Goal: Information Seeking & Learning: Check status

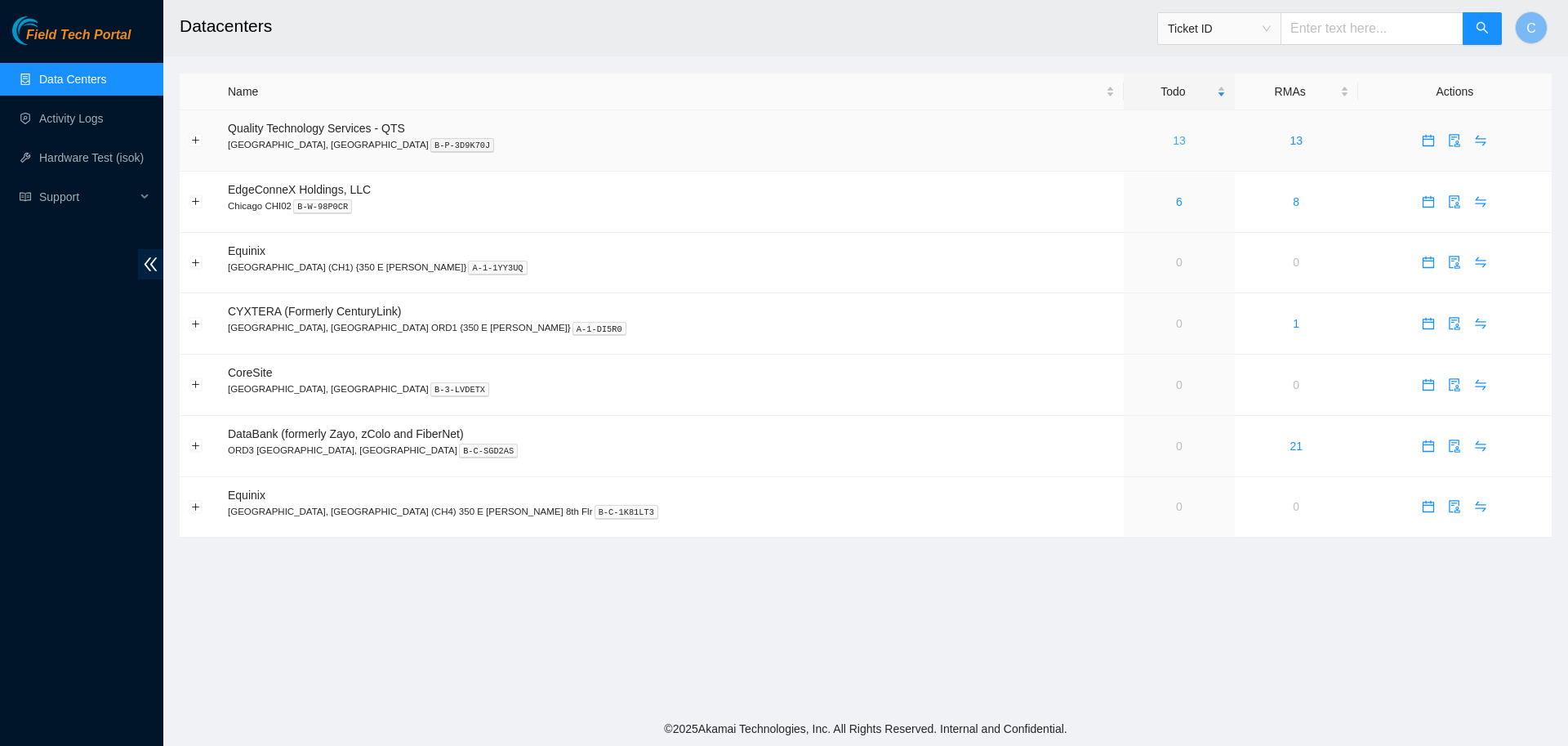
click at [1173, 143] on link "13" at bounding box center [1179, 141] width 13 height 13
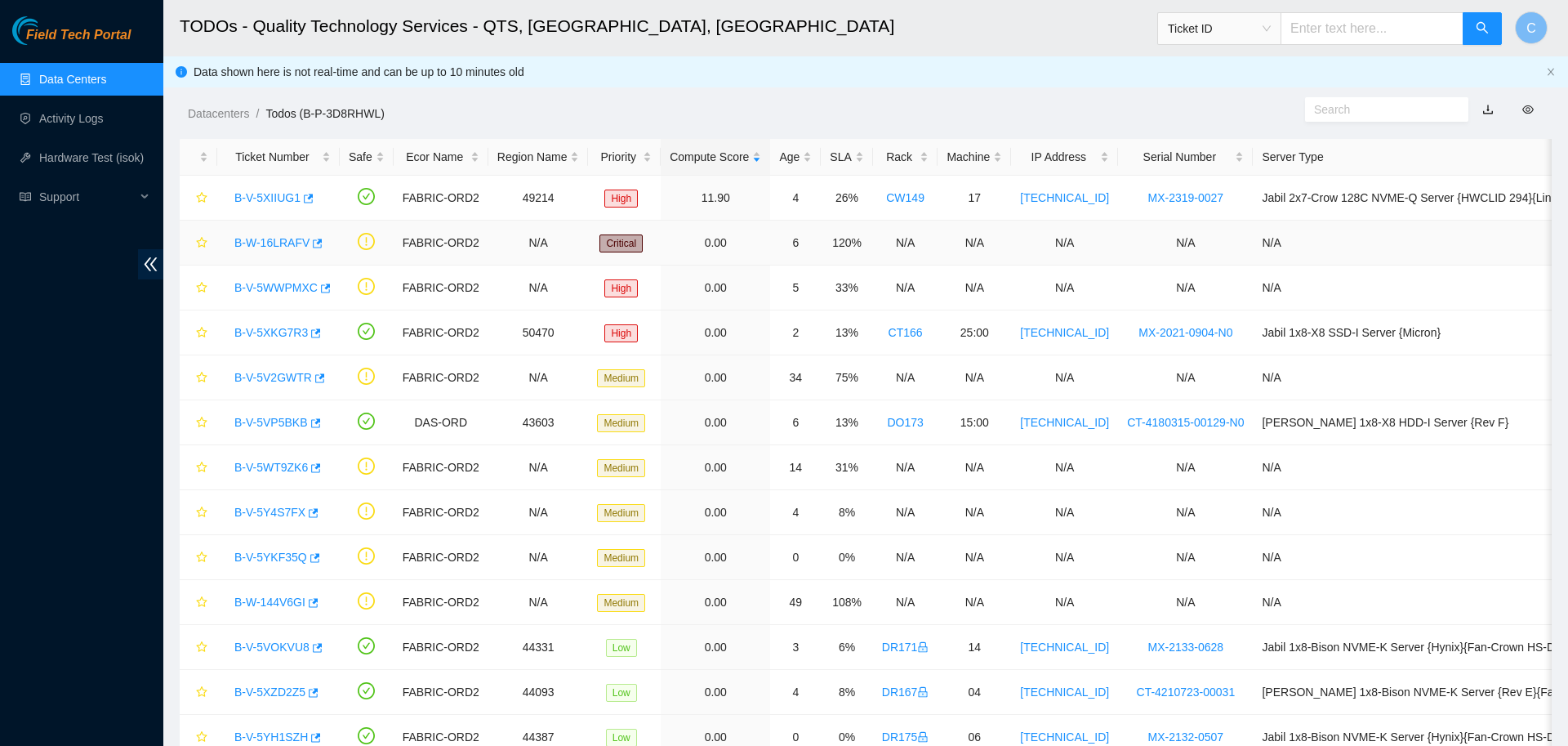
click at [289, 238] on link "B-W-16LRAFV" at bounding box center [271, 242] width 75 height 13
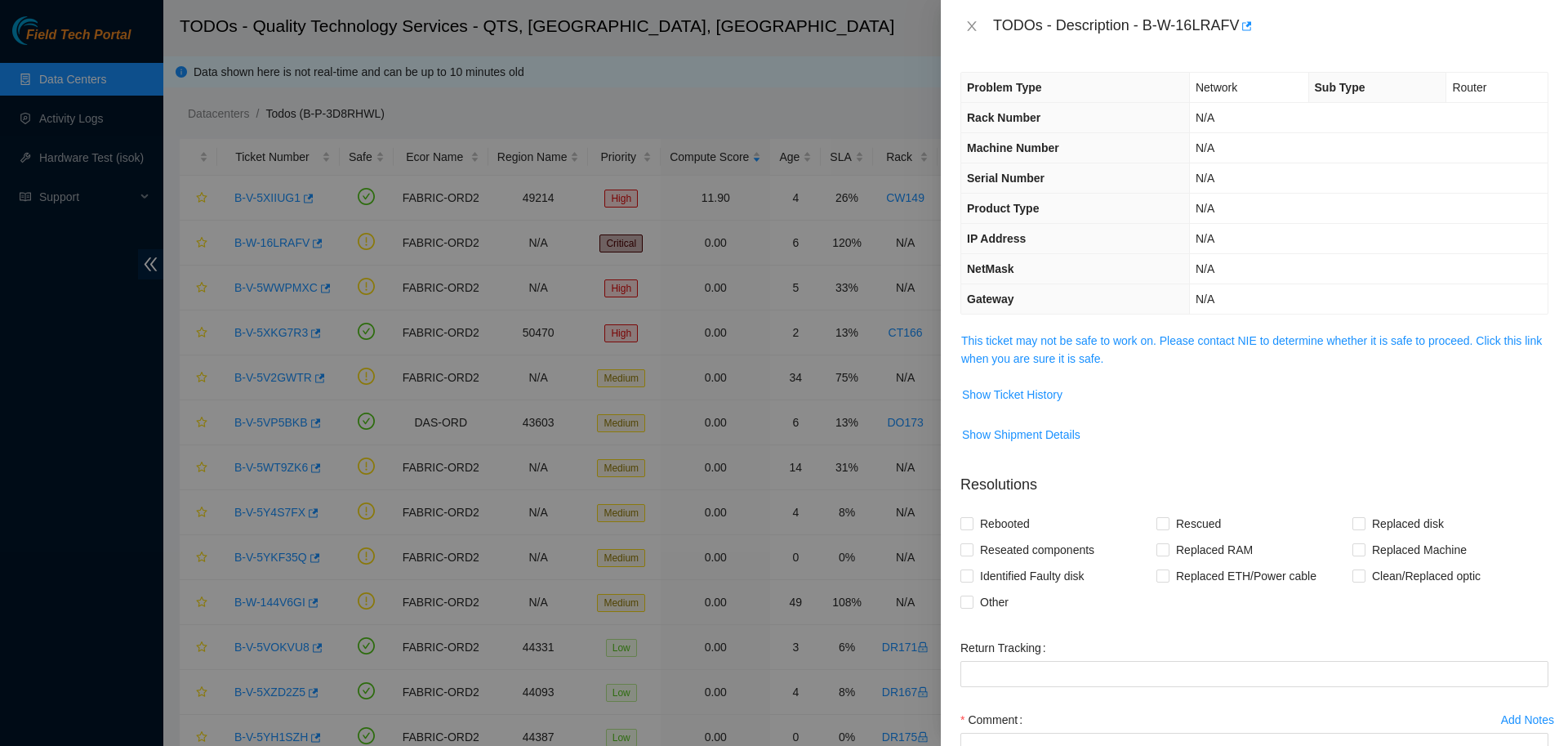
click at [1002, 351] on span "This ticket may not be safe to work on. Please contact NIE to determine whether…" at bounding box center [1253, 349] width 586 height 36
click at [1029, 338] on link "This ticket may not be safe to work on. Please contact NIE to determine whether…" at bounding box center [1251, 350] width 580 height 31
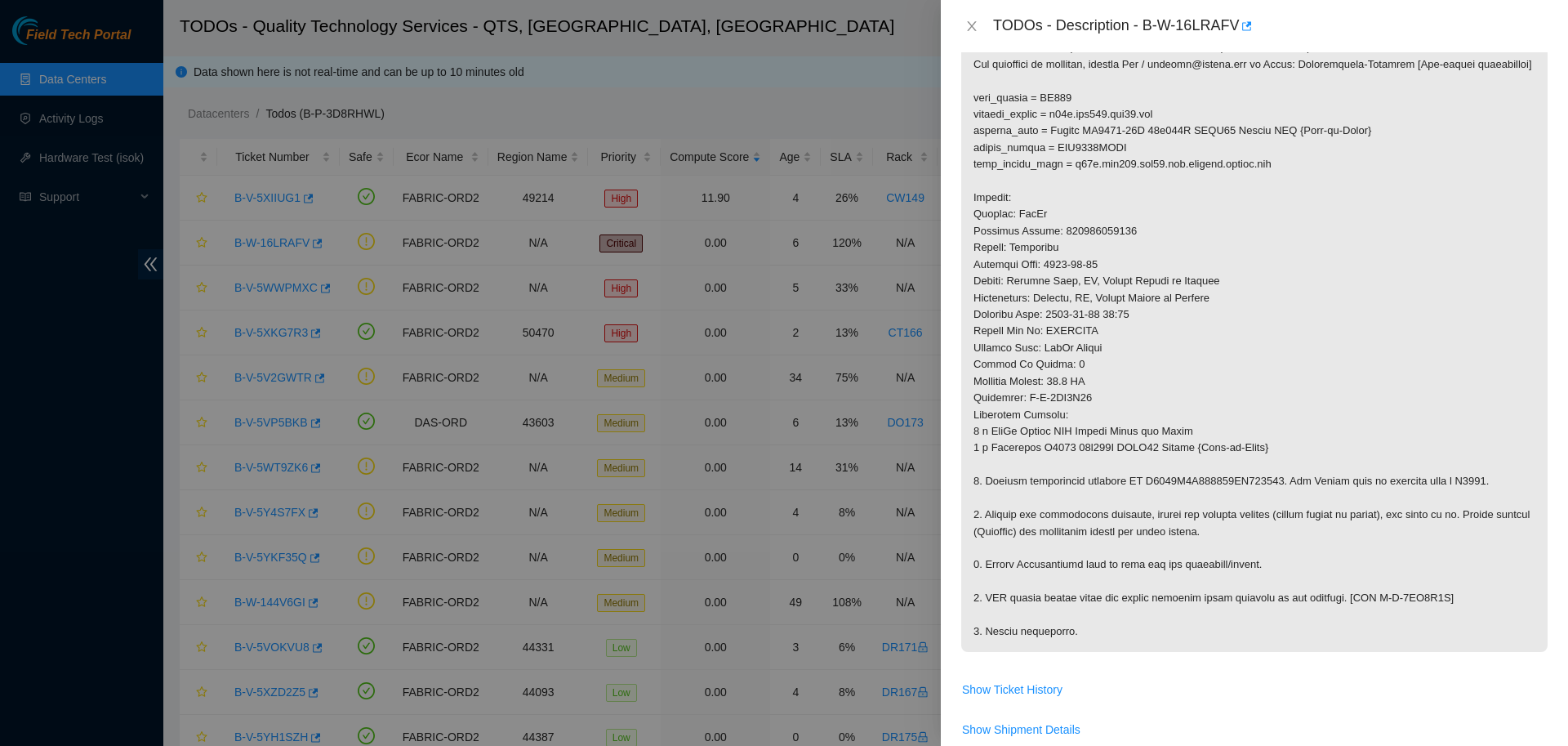
scroll to position [466, 0]
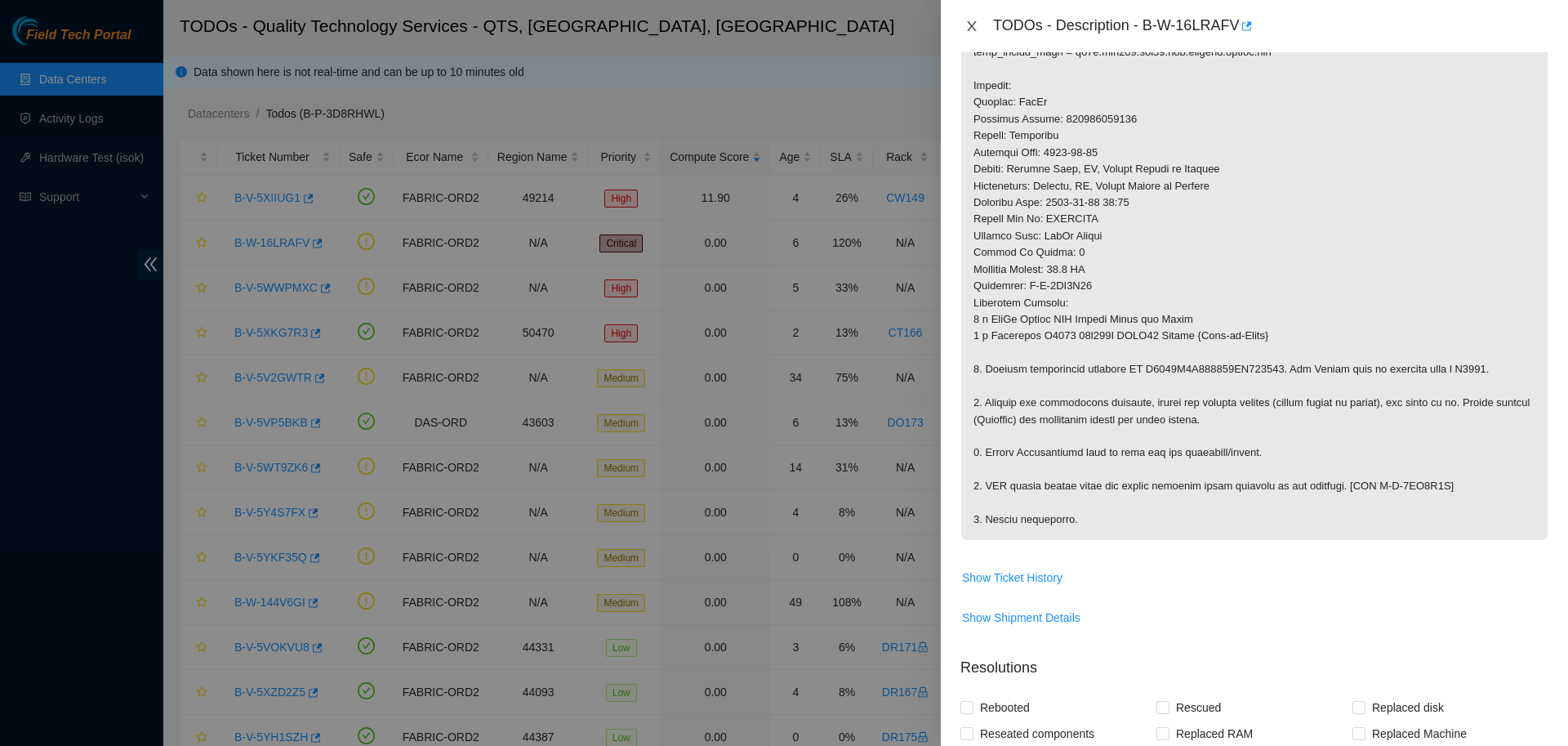
click at [971, 27] on icon "close" at bounding box center [972, 26] width 9 height 10
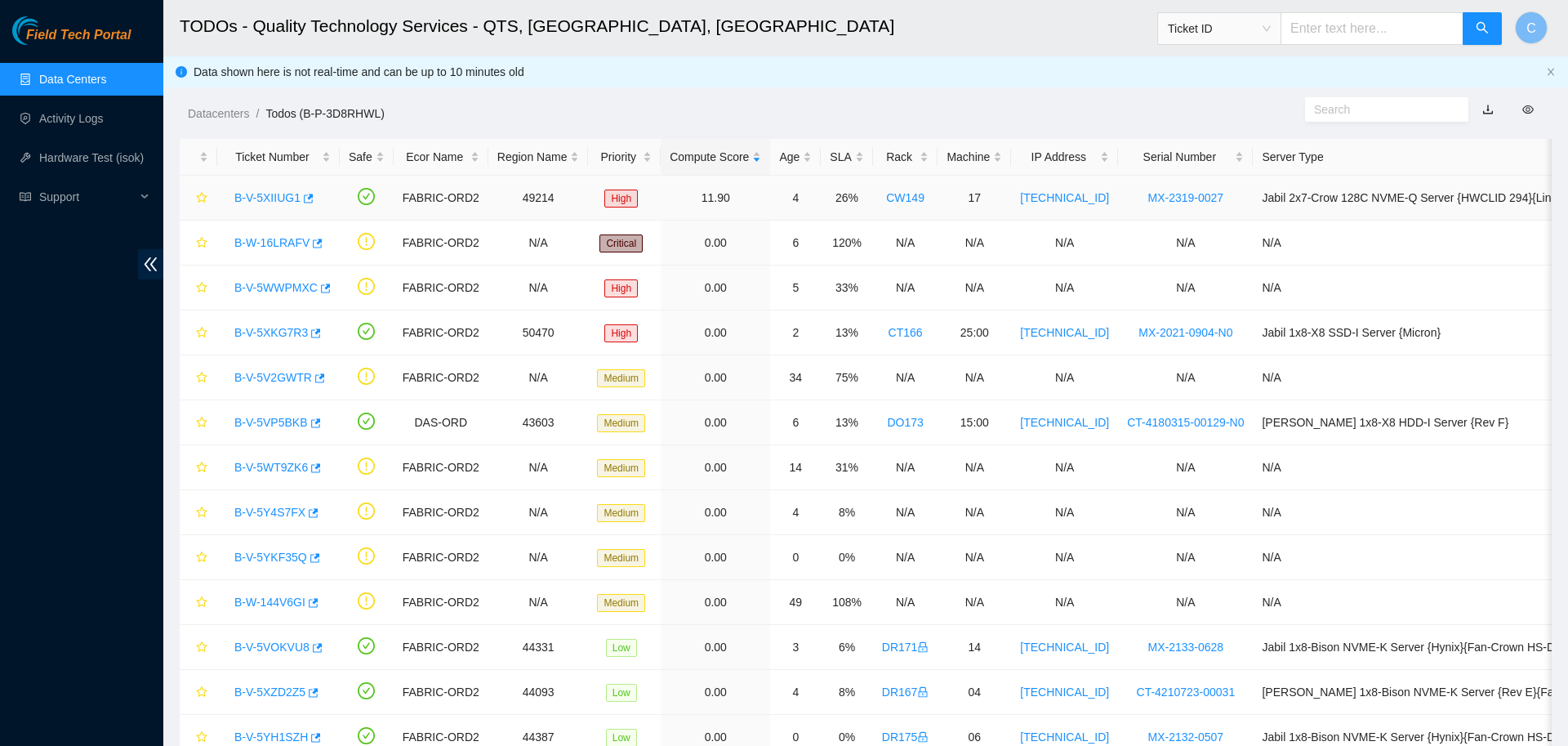
click at [274, 196] on link "B-V-5XIIUG1" at bounding box center [267, 197] width 66 height 13
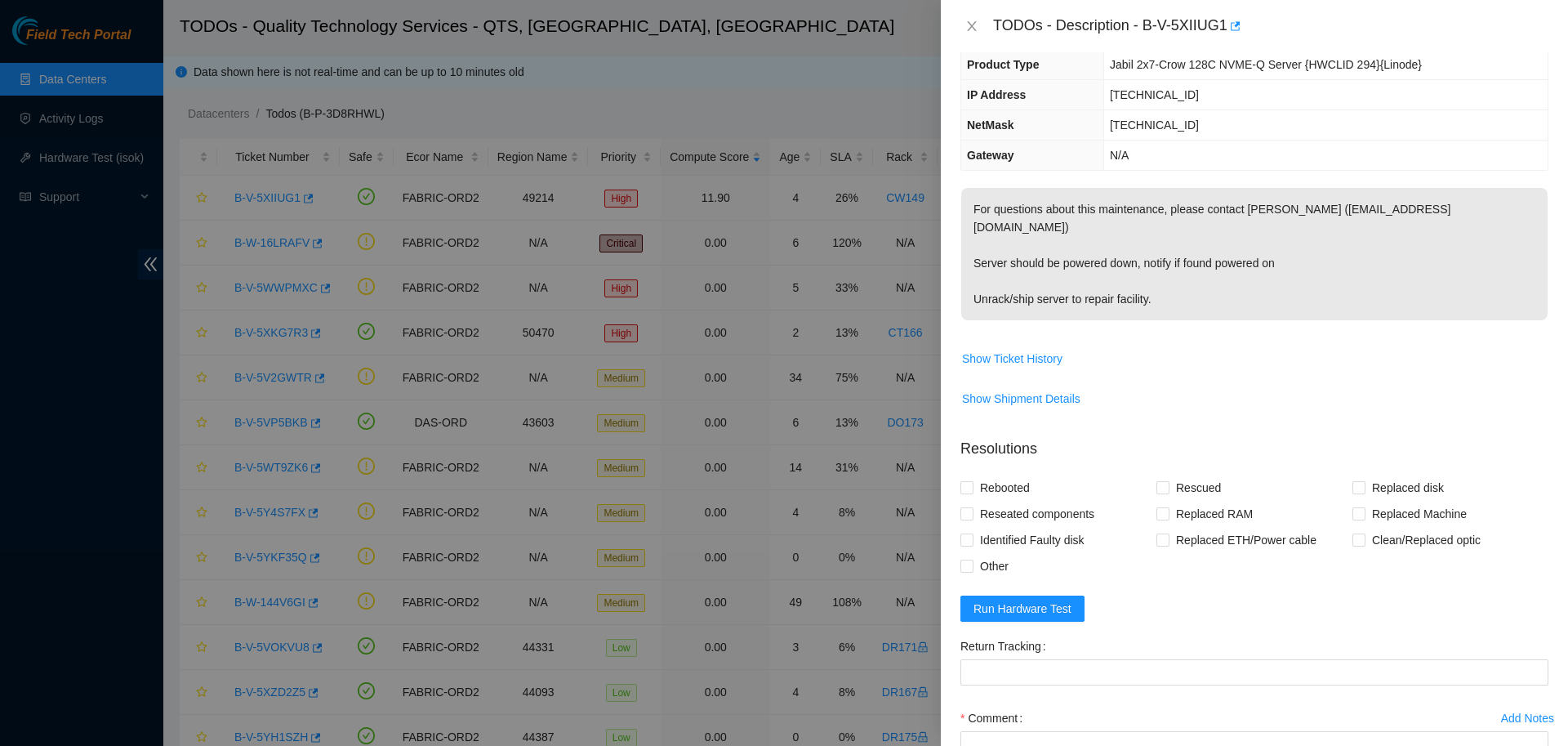
scroll to position [0, 0]
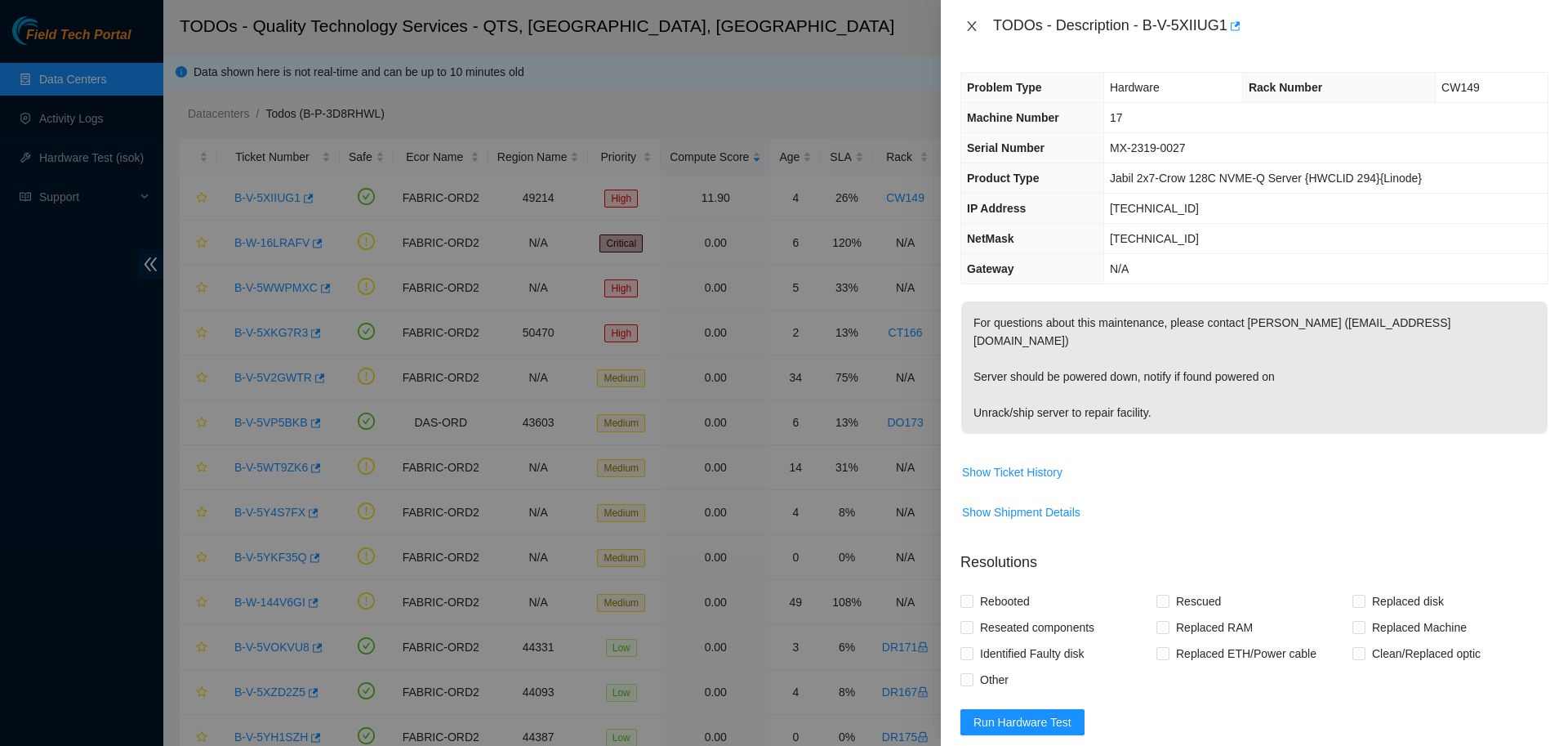
click at [966, 19] on button "Close" at bounding box center [972, 26] width 23 height 16
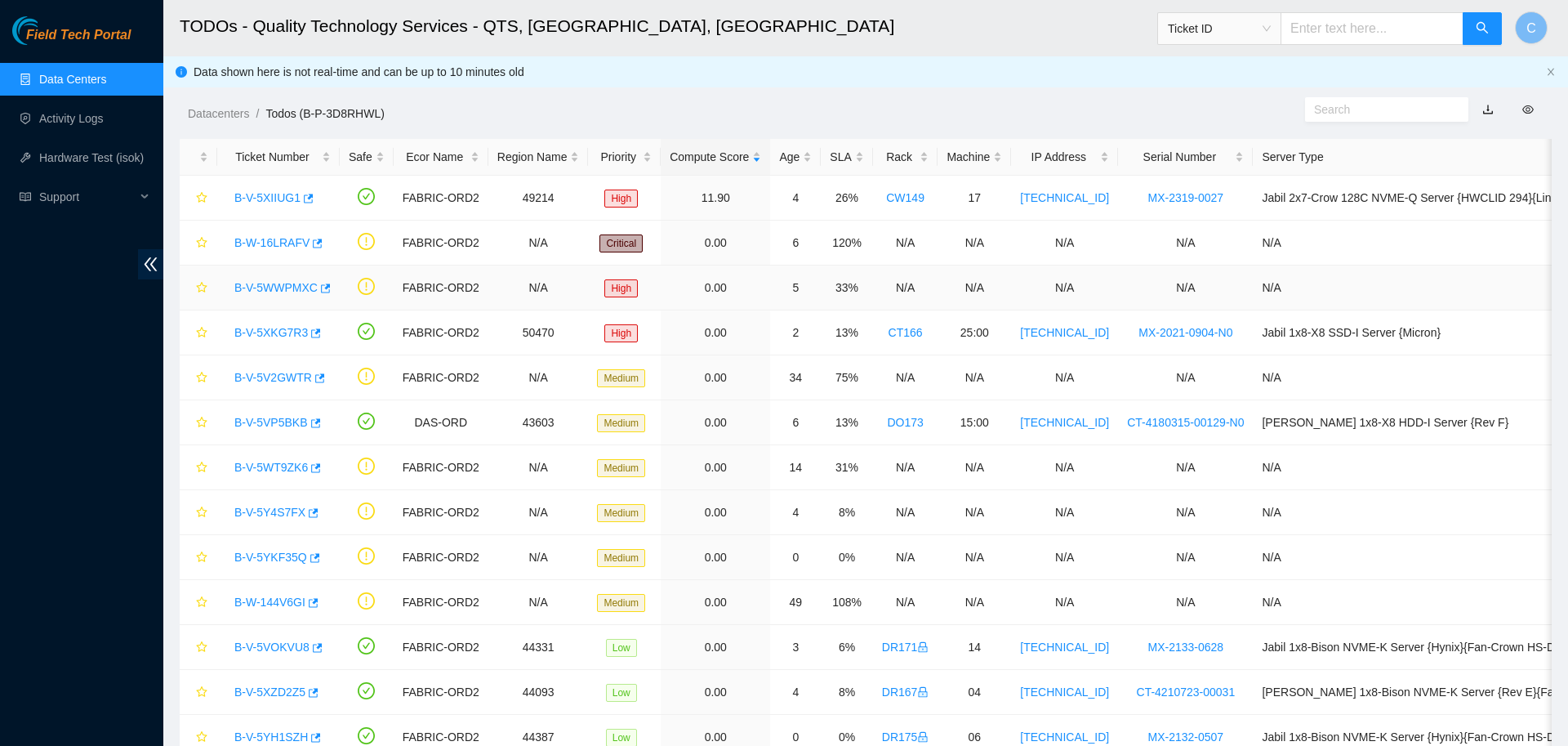
click at [284, 286] on link "B-V-5WWPMXC" at bounding box center [276, 288] width 83 height 13
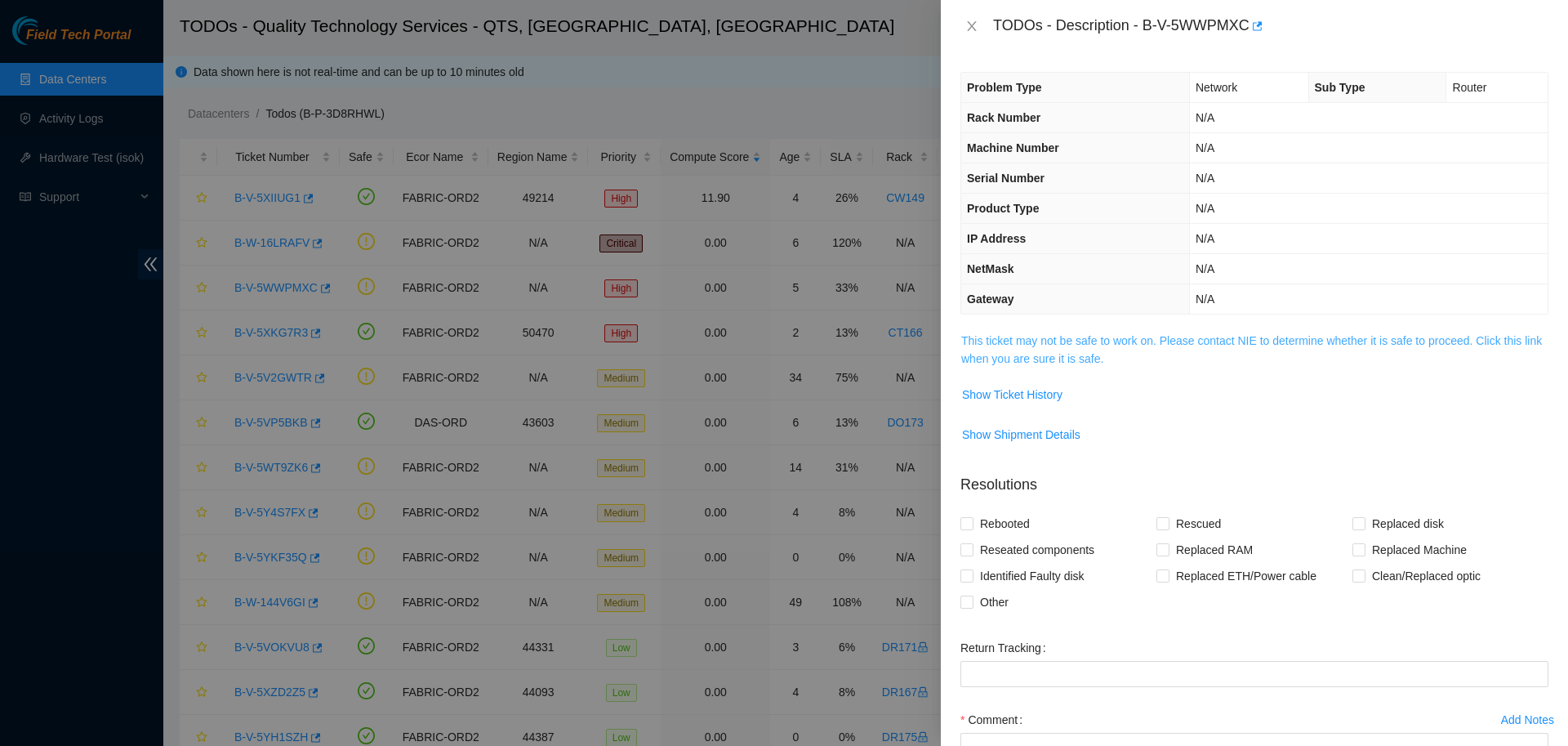
click at [1033, 354] on link "This ticket may not be safe to work on. Please contact NIE to determine whether…" at bounding box center [1251, 350] width 580 height 31
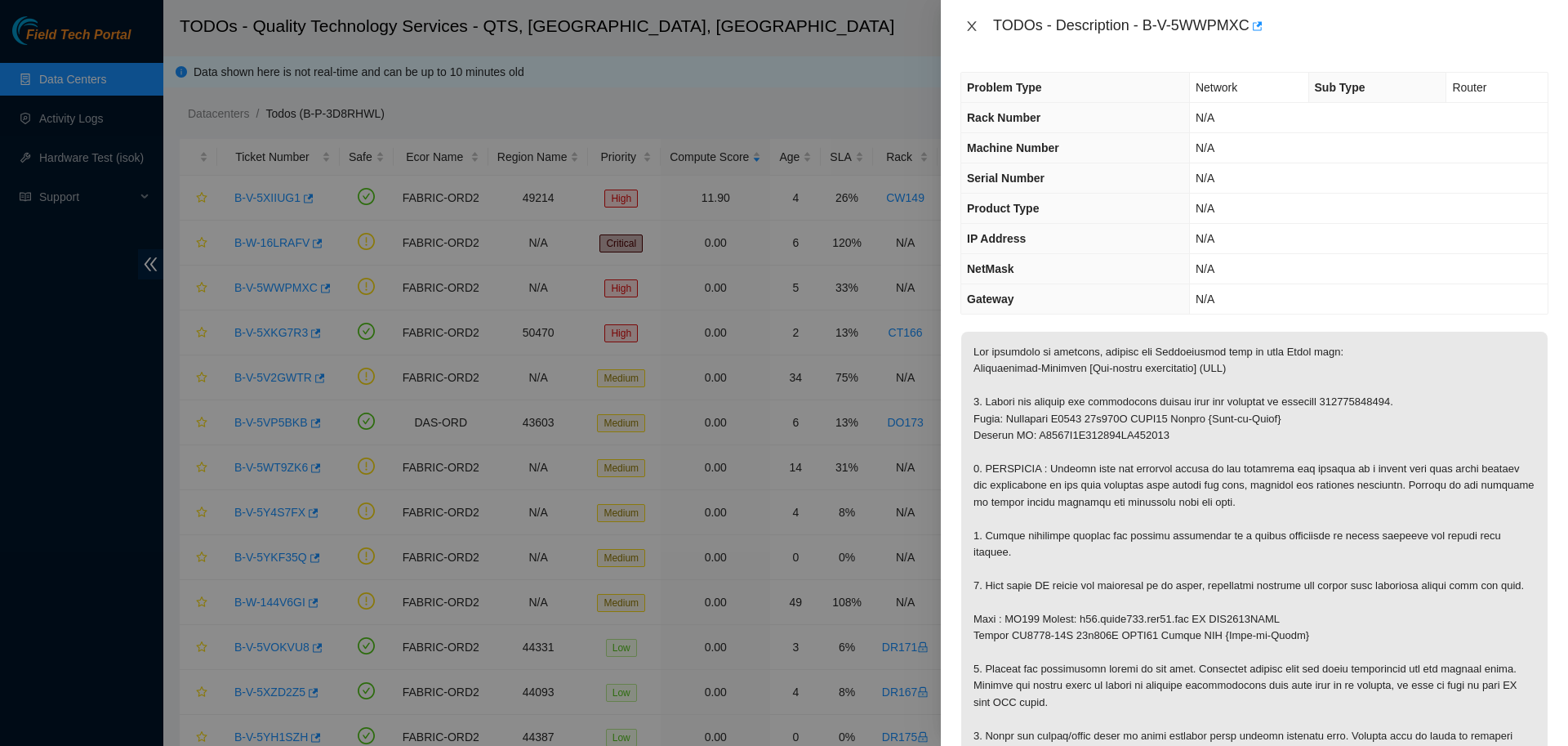
click at [967, 22] on icon "close" at bounding box center [972, 26] width 9 height 10
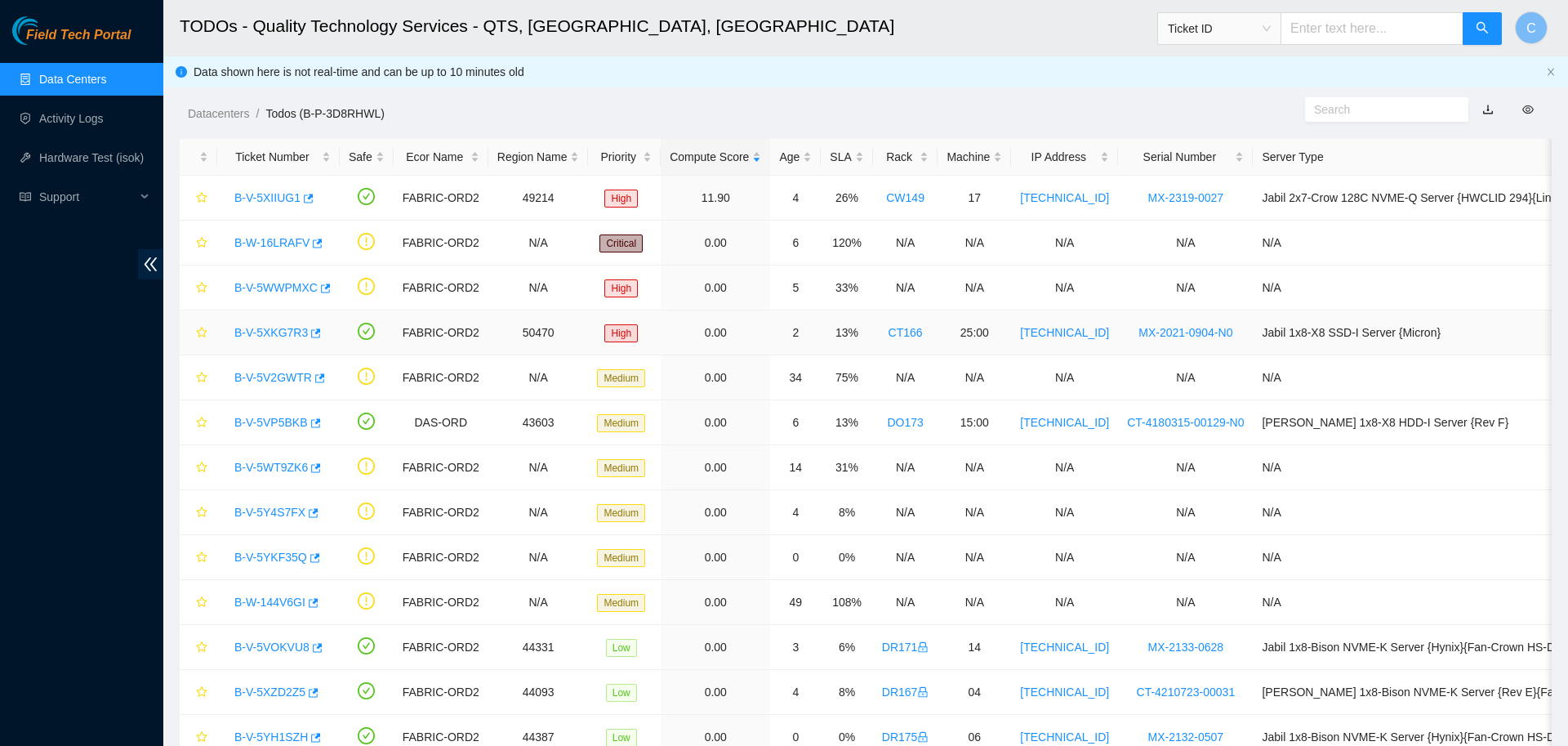
click at [268, 329] on link "B-V-5XKG7R3" at bounding box center [270, 332] width 73 height 13
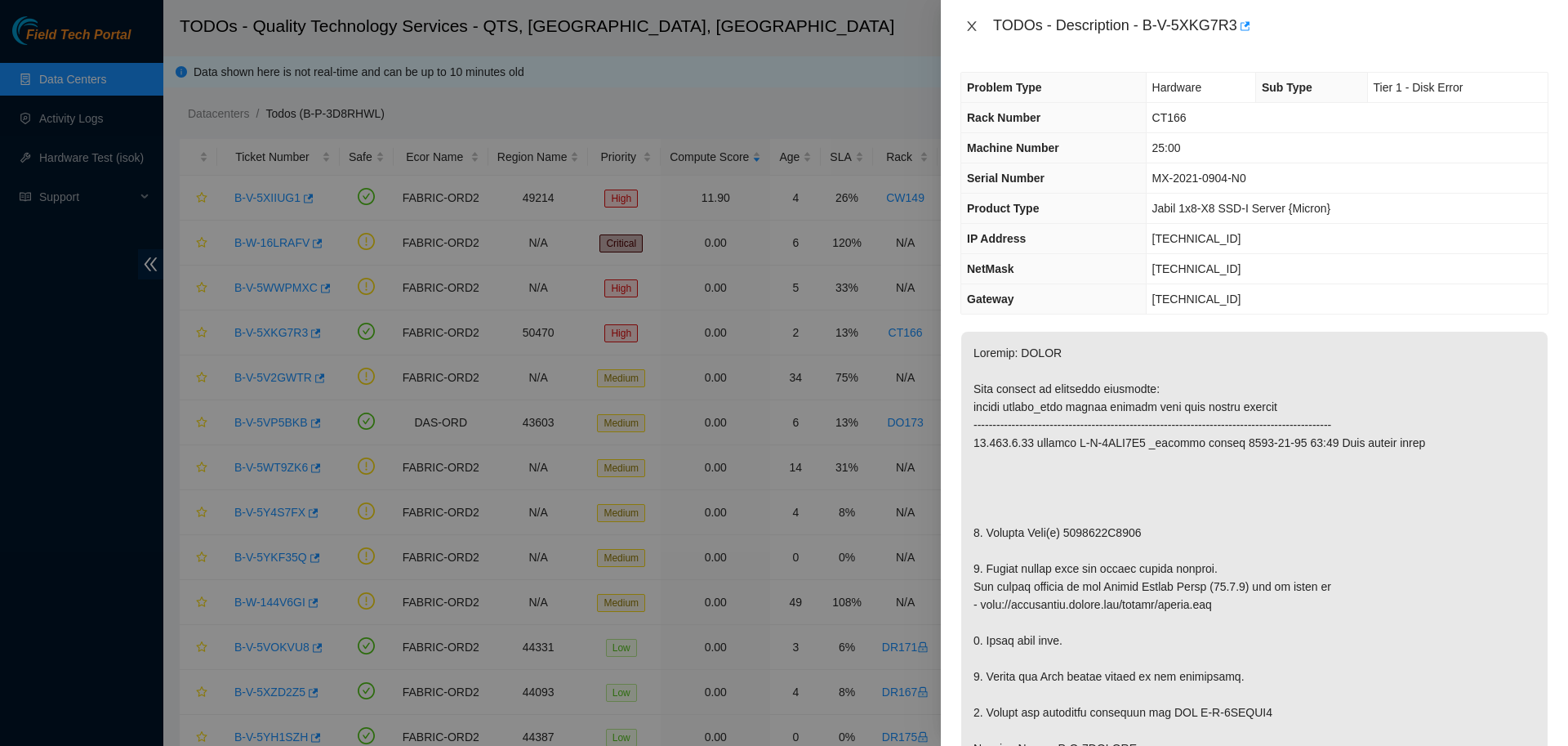
click at [968, 27] on icon "close" at bounding box center [972, 26] width 13 height 13
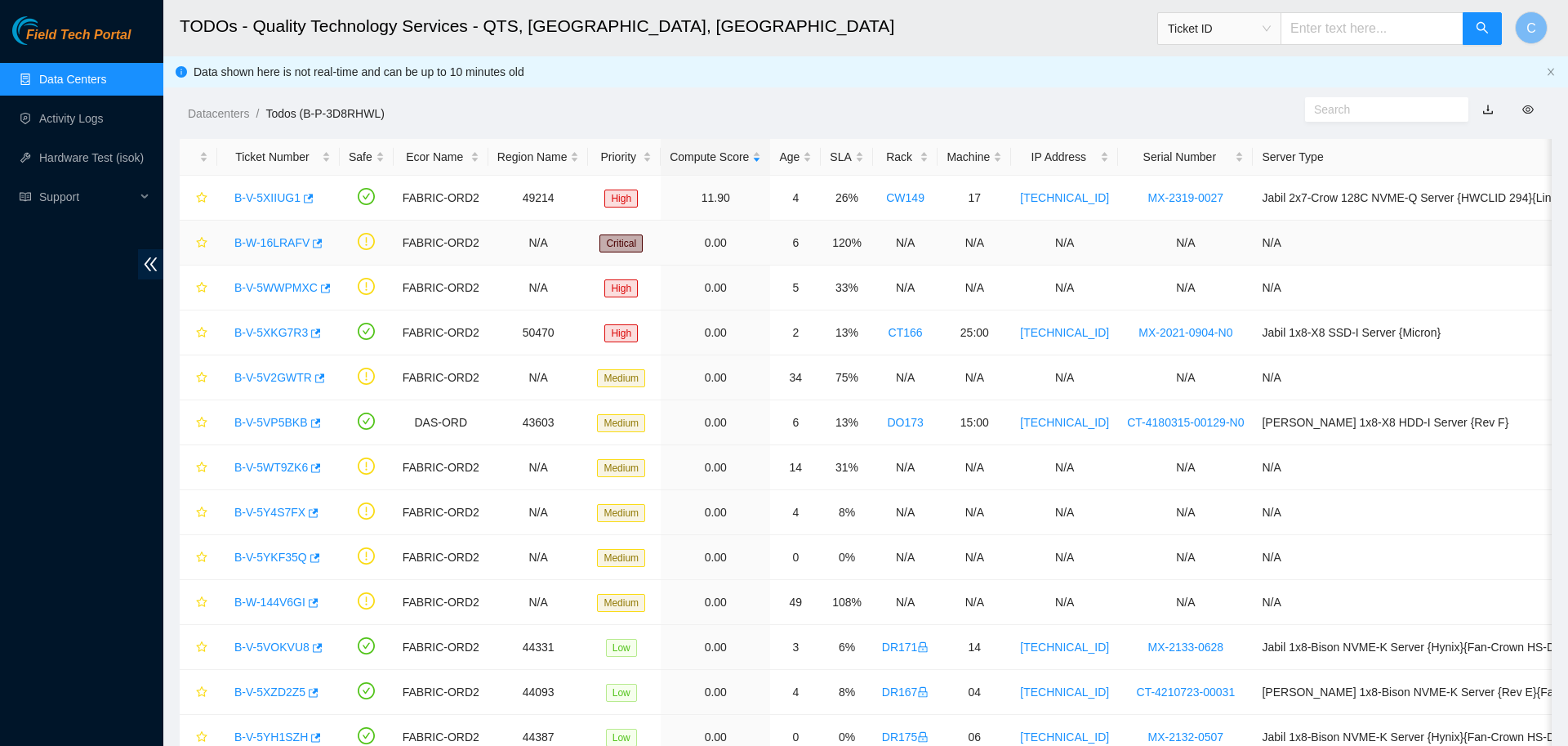
click at [268, 249] on link "B-W-16LRAFV" at bounding box center [271, 242] width 75 height 13
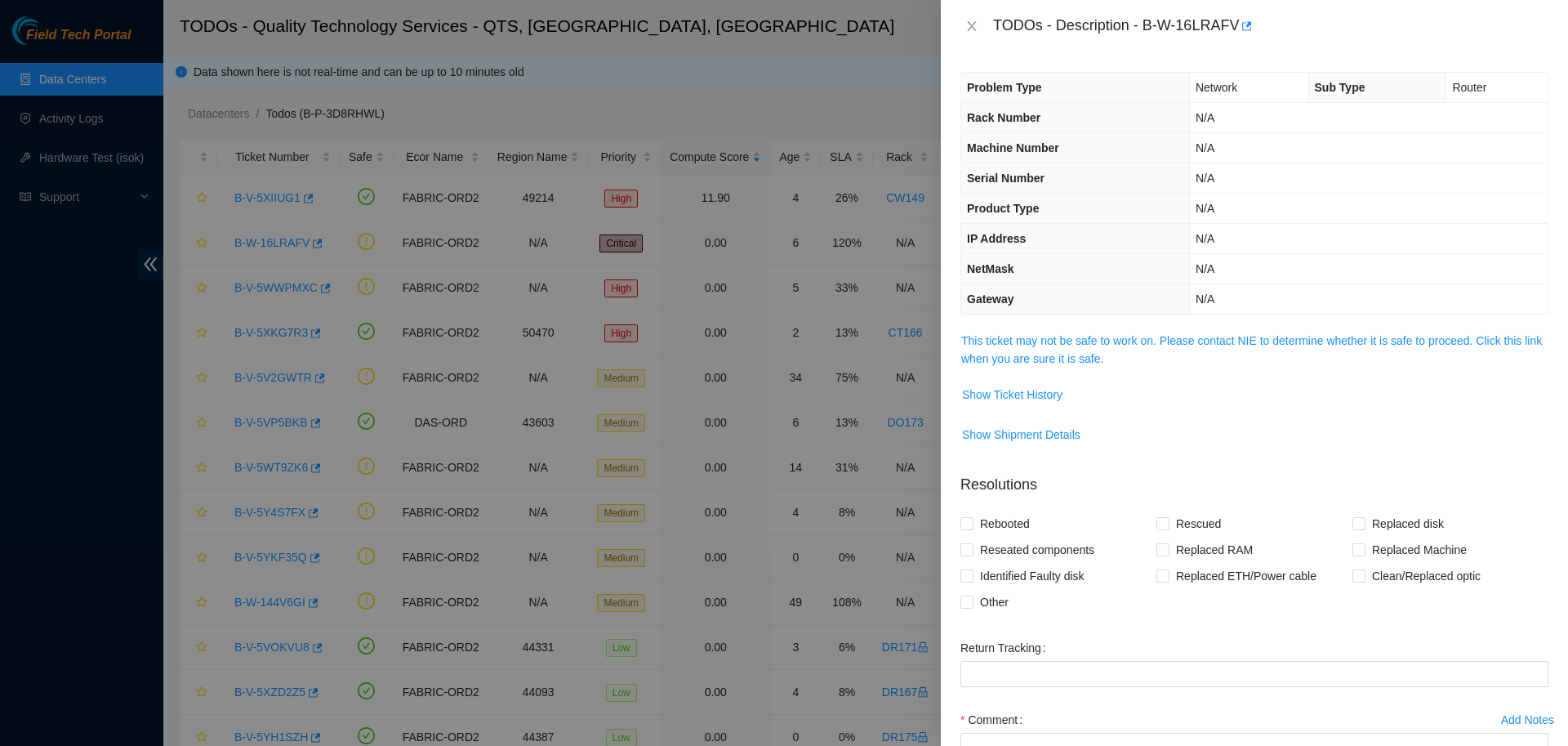
click at [1015, 319] on div "Problem Type Network Sub Type Router Rack Number N/A Machine Number N/A Serial …" at bounding box center [1254, 398] width 628 height 693
click at [968, 24] on icon "close" at bounding box center [972, 26] width 9 height 10
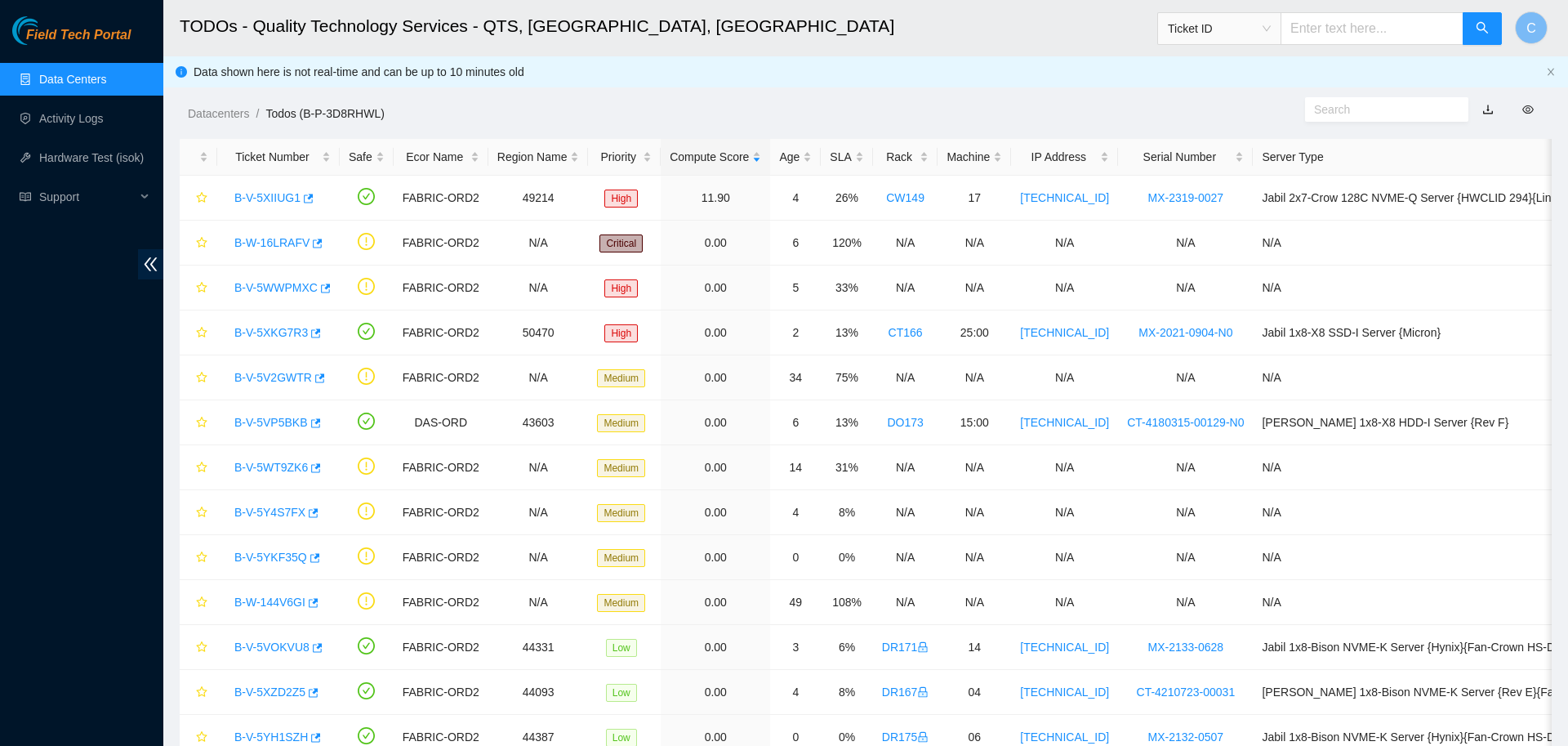
click at [106, 74] on link "Data Centers" at bounding box center [72, 80] width 67 height 13
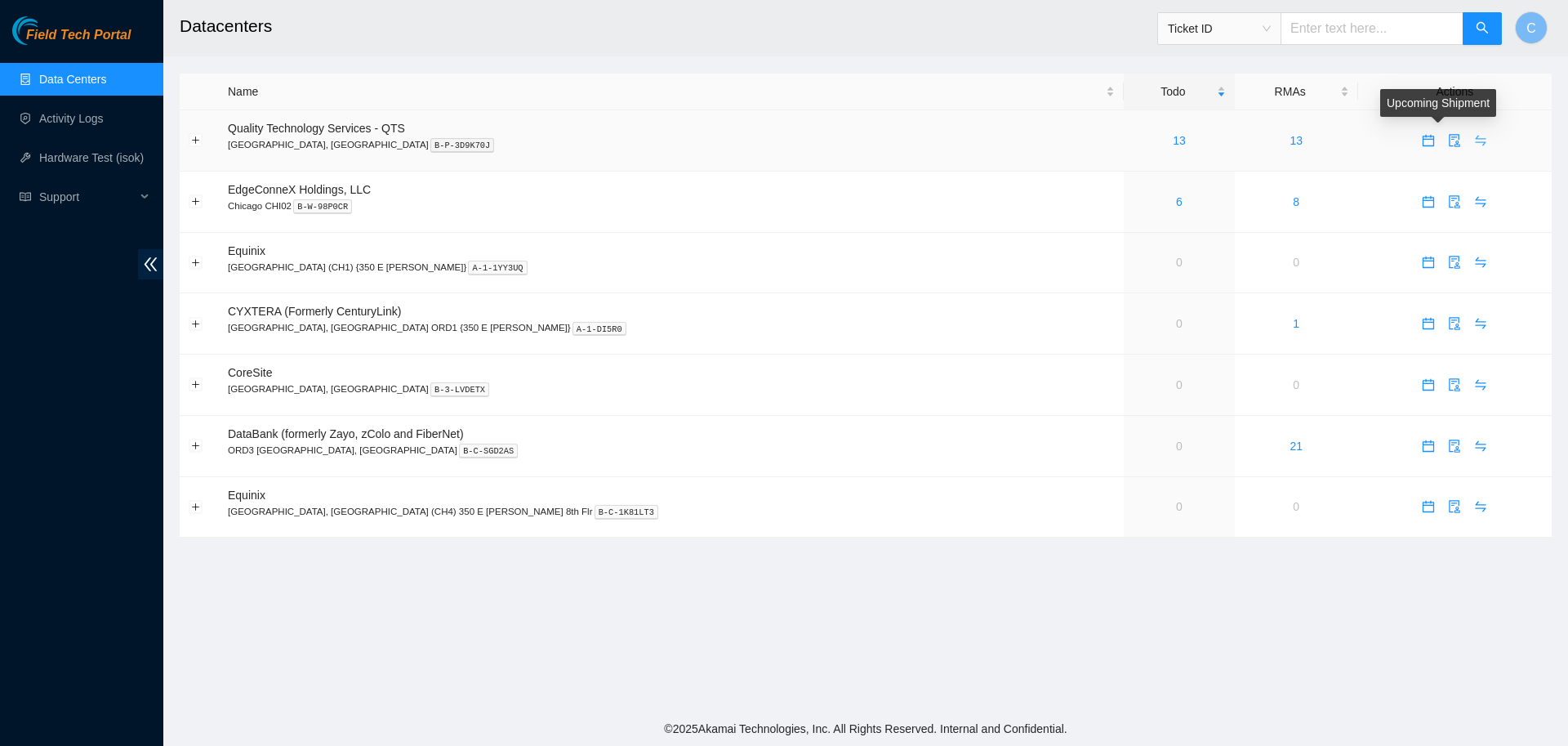
click at [1467, 131] on button "button" at bounding box center [1480, 141] width 26 height 26
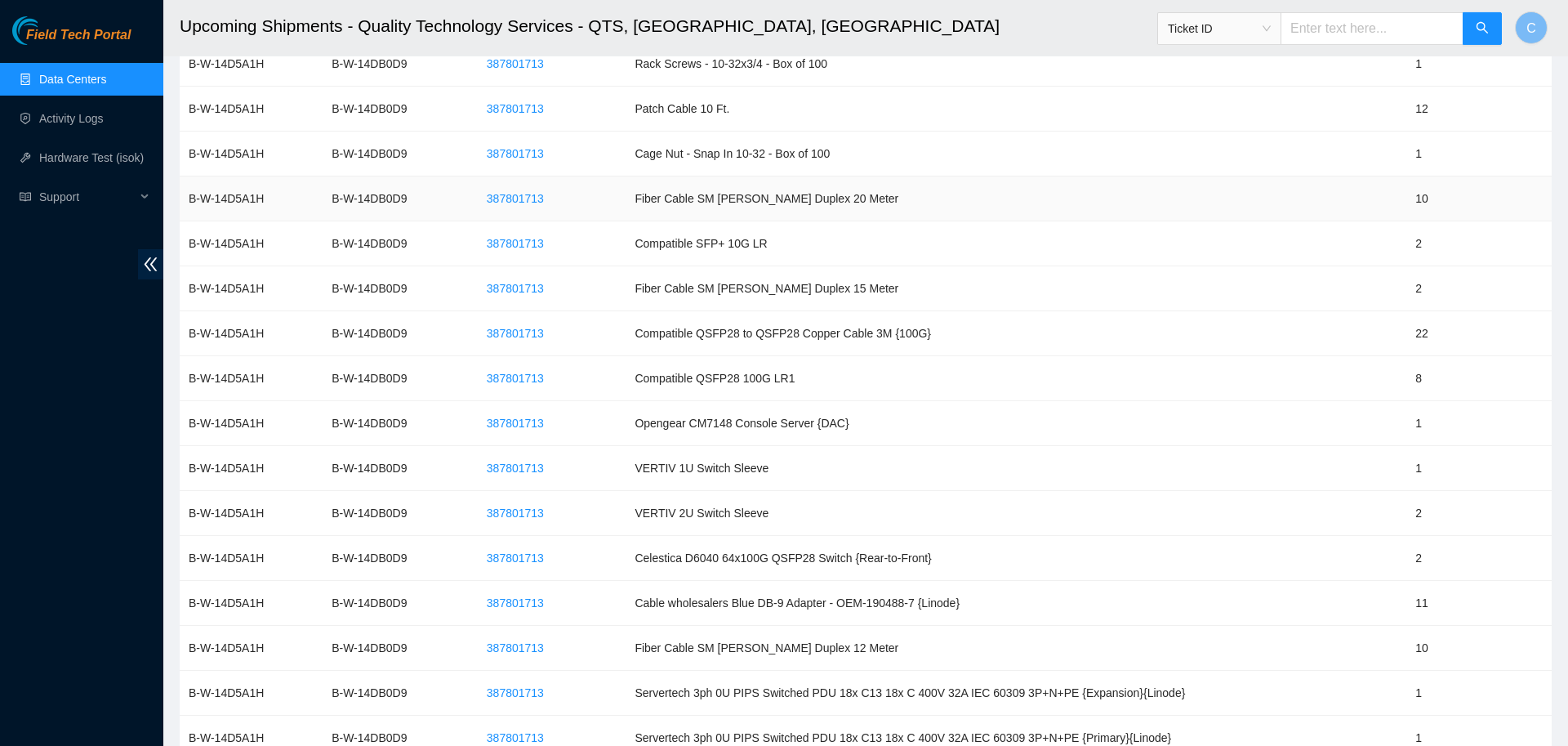
scroll to position [61, 0]
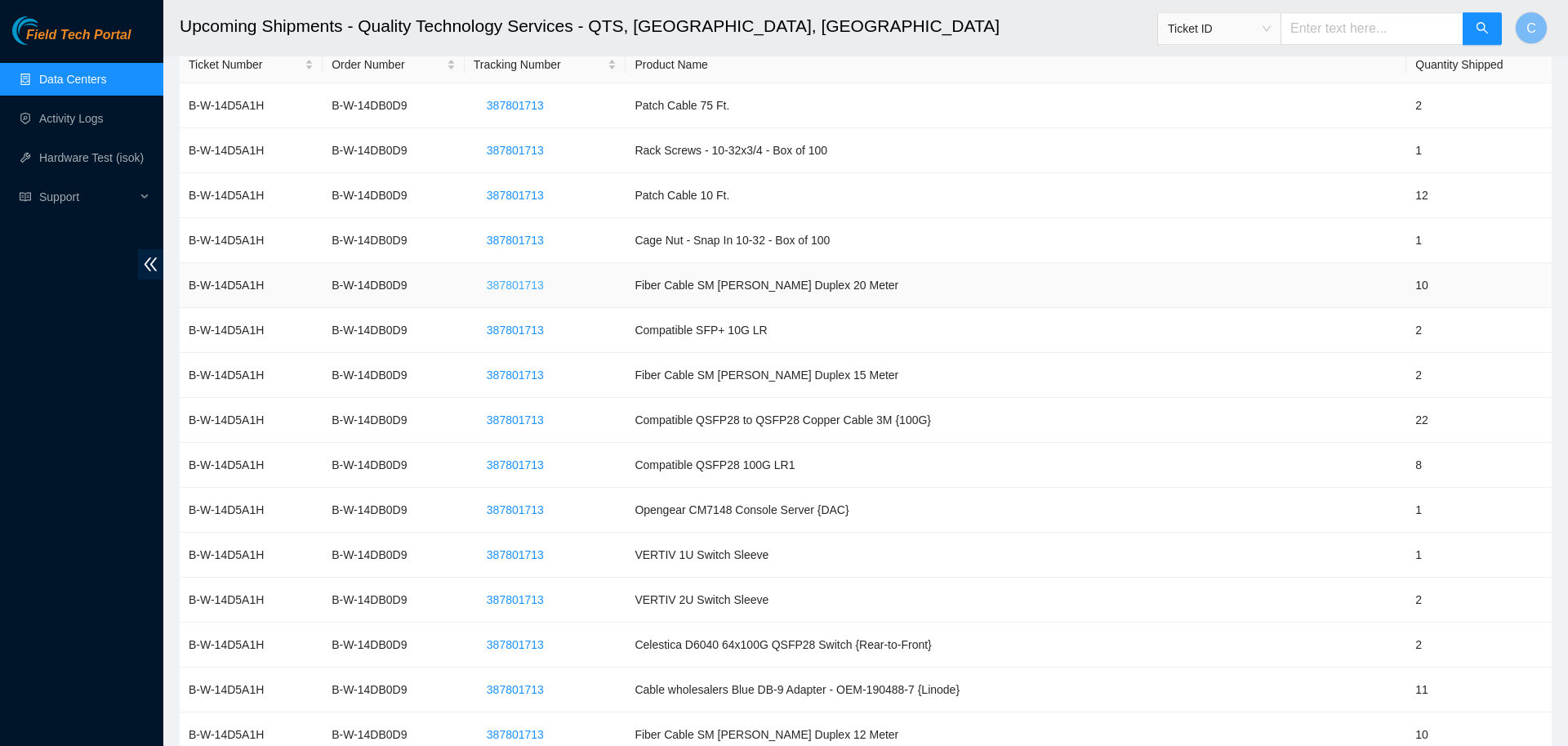
drag, startPoint x: 572, startPoint y: 286, endPoint x: 511, endPoint y: 284, distance: 61.0
click at [511, 284] on td "387801713" at bounding box center [545, 285] width 162 height 45
click at [511, 284] on span "387801713" at bounding box center [516, 284] width 57 height 18
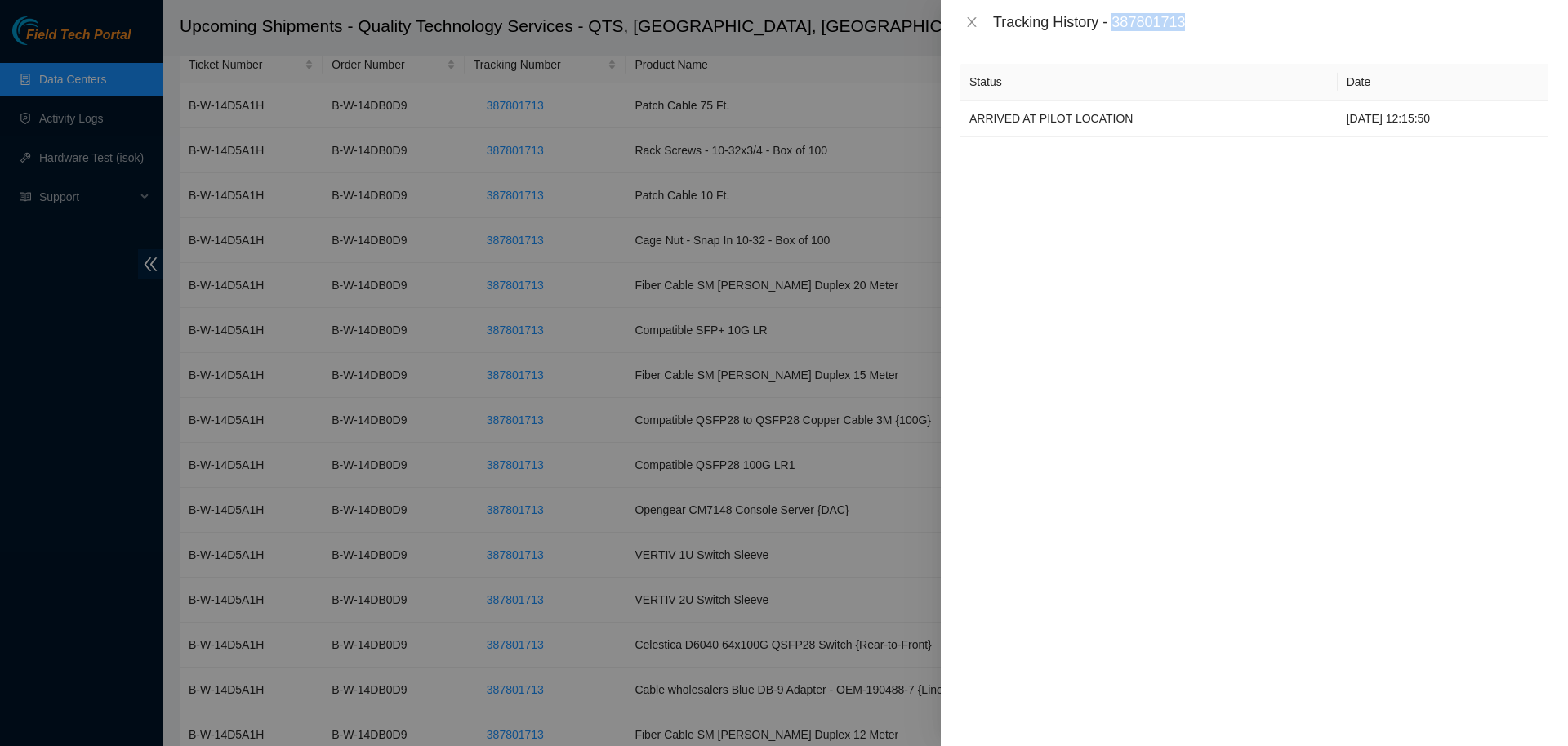
drag, startPoint x: 1177, startPoint y: 25, endPoint x: 1107, endPoint y: 31, distance: 70.3
click at [1107, 31] on div "Tracking History - 387801713" at bounding box center [1271, 21] width 555 height 18
copy div "387801713"
click at [972, 27] on icon "close" at bounding box center [972, 22] width 13 height 13
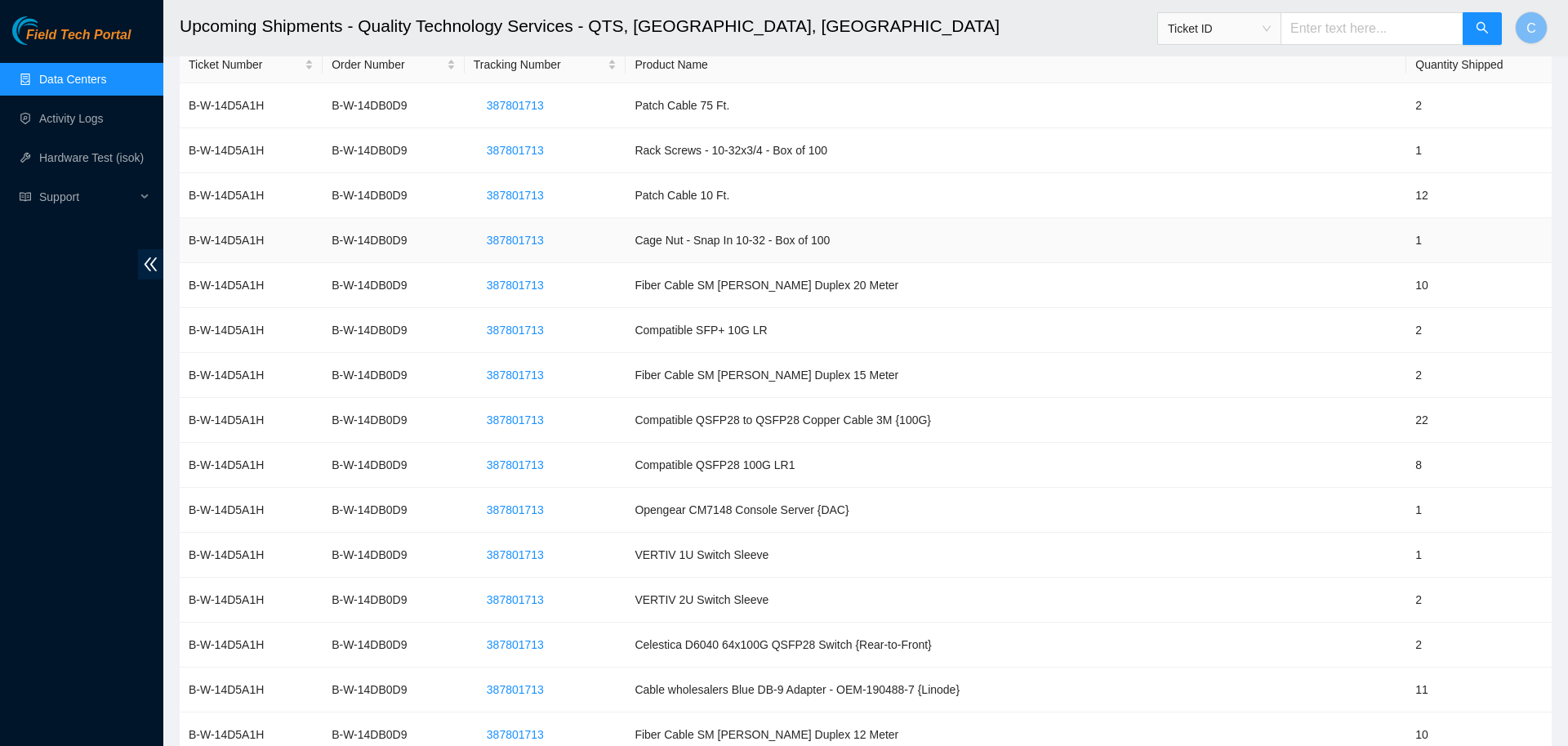
scroll to position [0, 0]
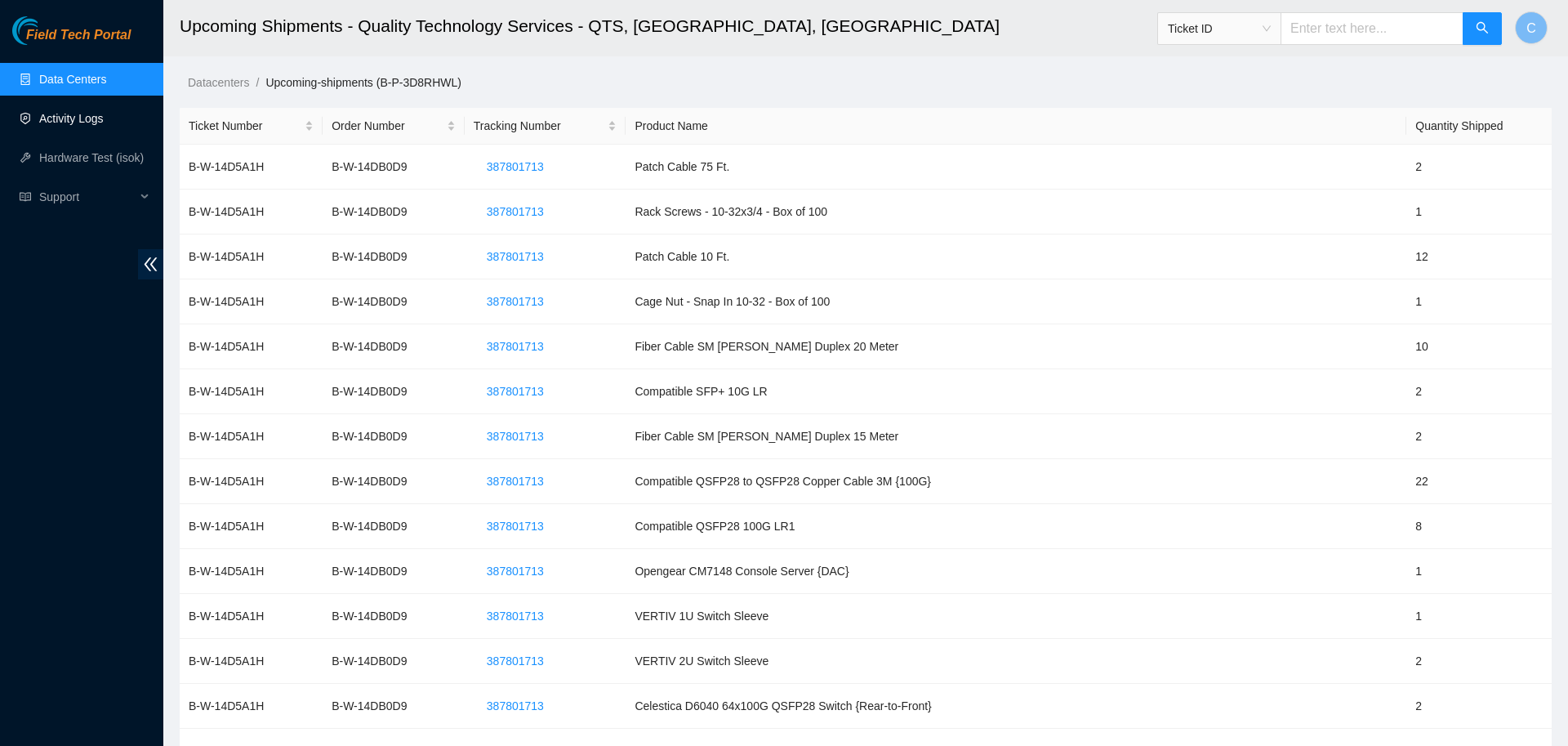
click at [90, 121] on link "Activity Logs" at bounding box center [71, 118] width 65 height 13
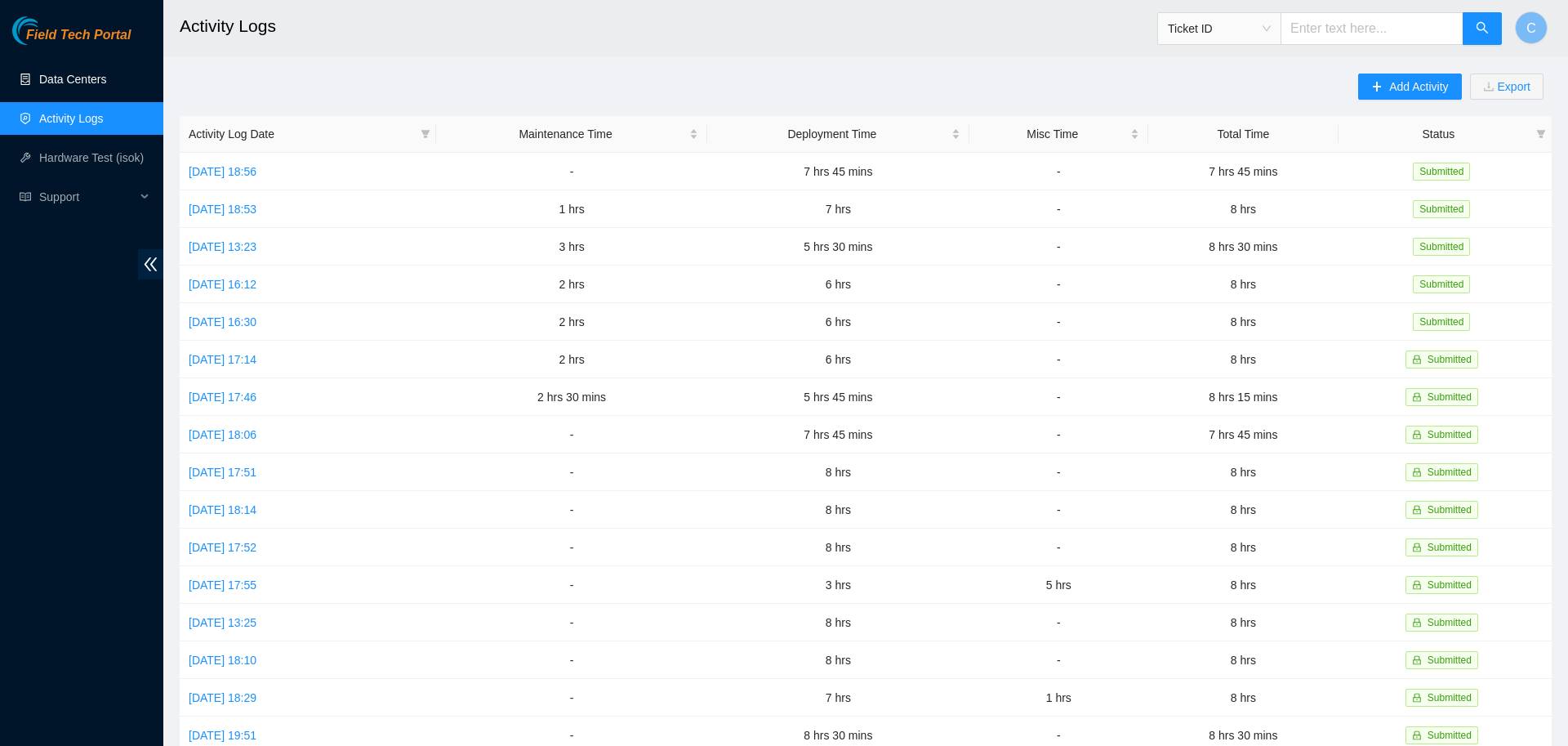
click at [70, 75] on link "Data Centers" at bounding box center [72, 80] width 67 height 13
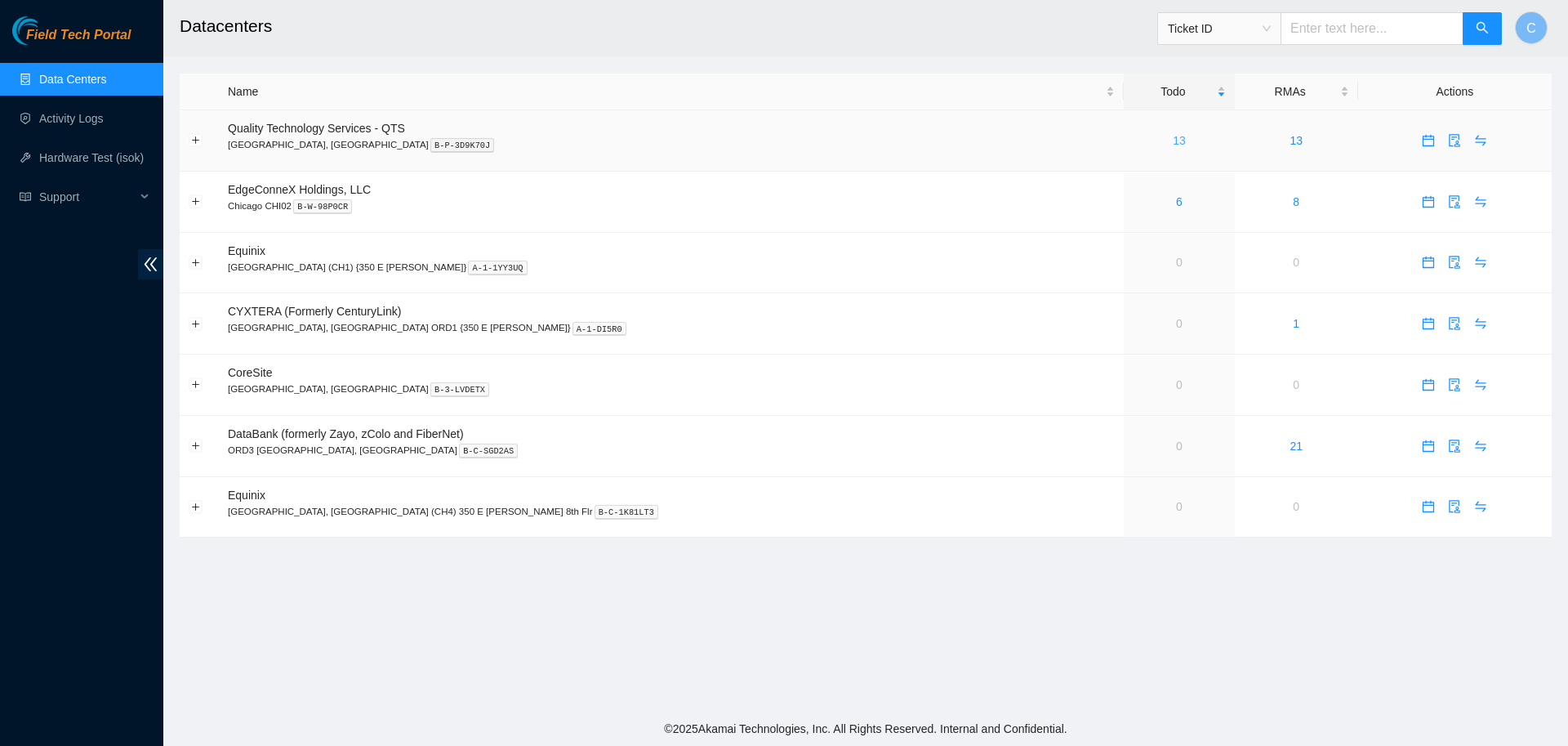
click at [1173, 138] on link "13" at bounding box center [1179, 141] width 13 height 13
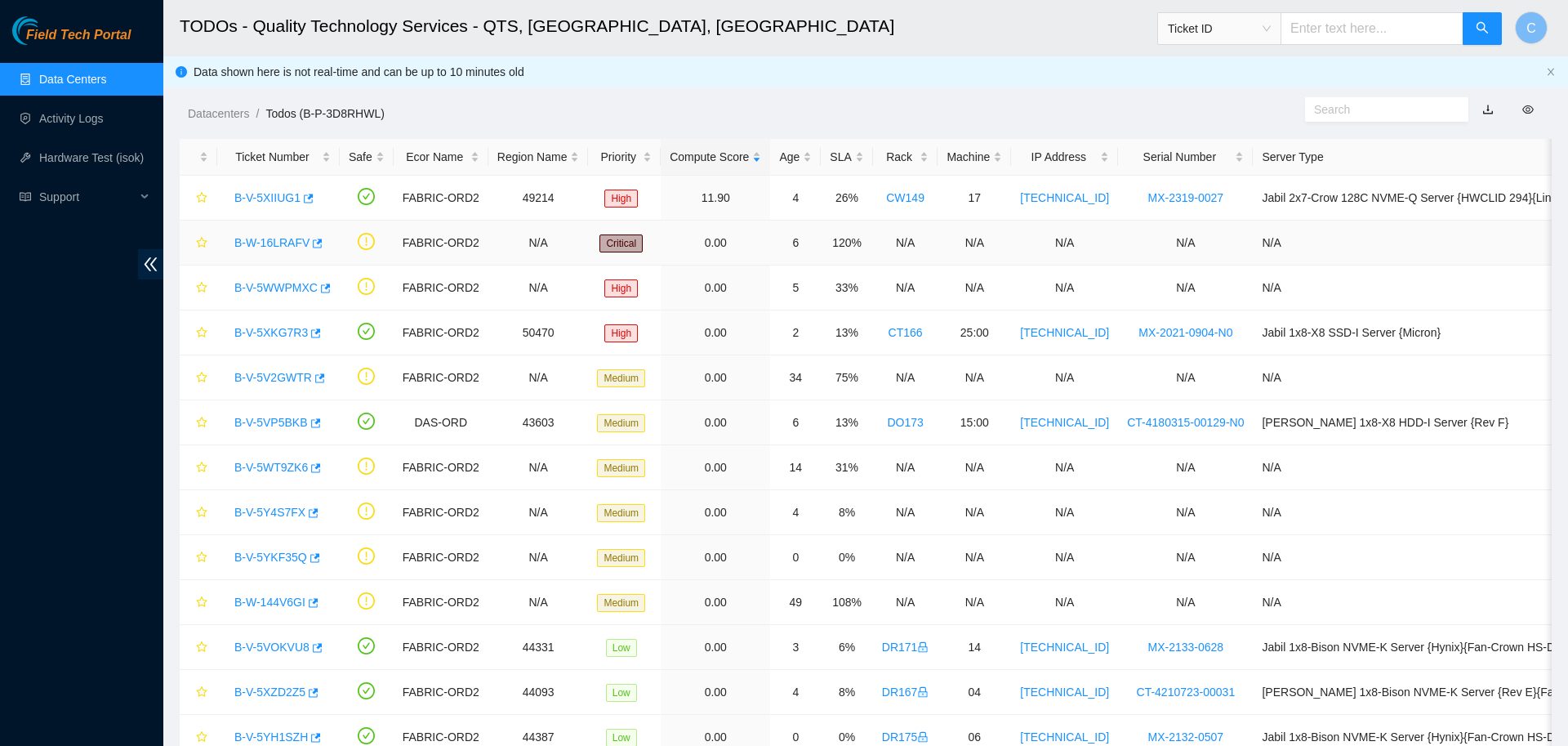
click at [279, 240] on link "B-W-16LRAFV" at bounding box center [271, 242] width 75 height 13
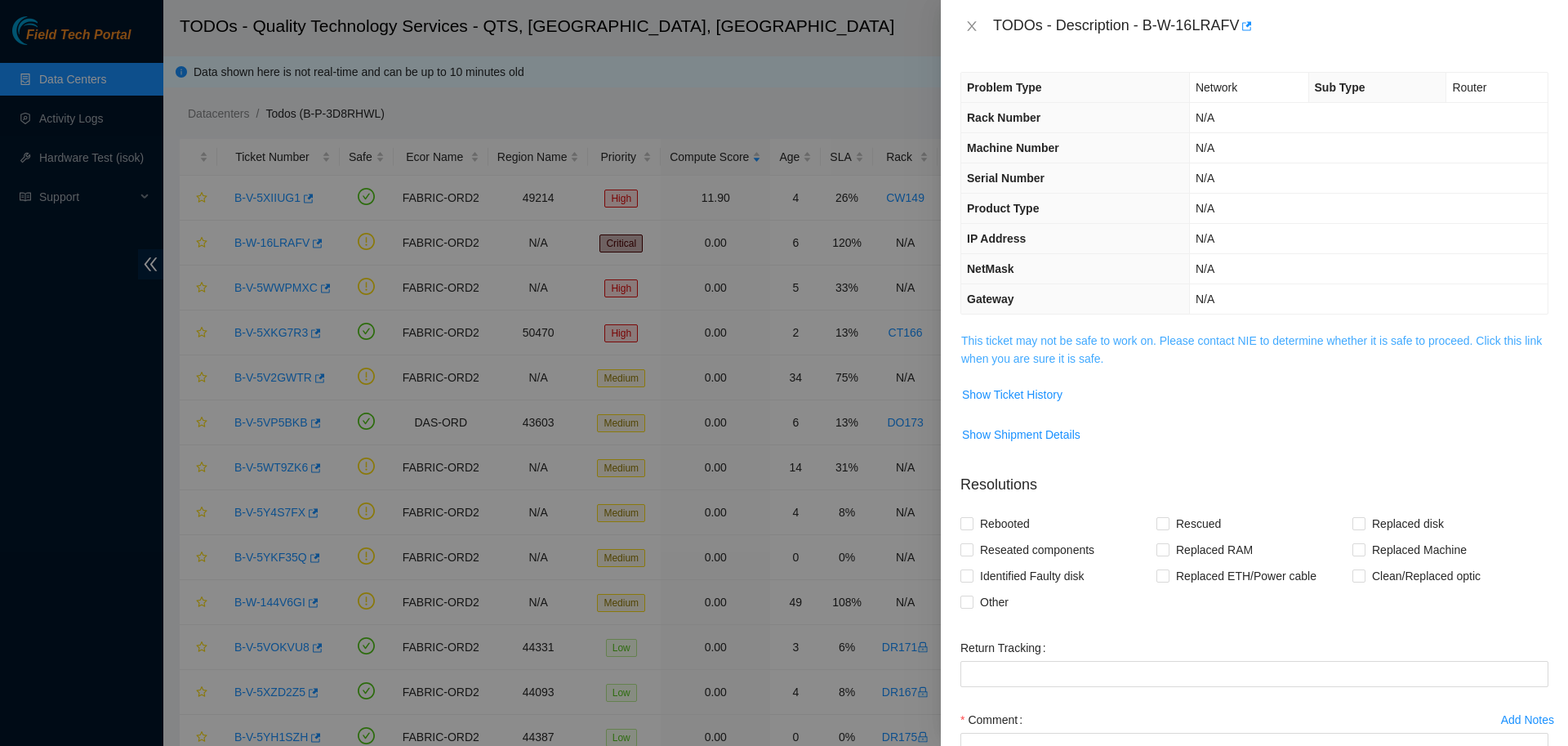
click at [1075, 354] on link "This ticket may not be safe to work on. Please contact NIE to determine whether…" at bounding box center [1251, 350] width 580 height 31
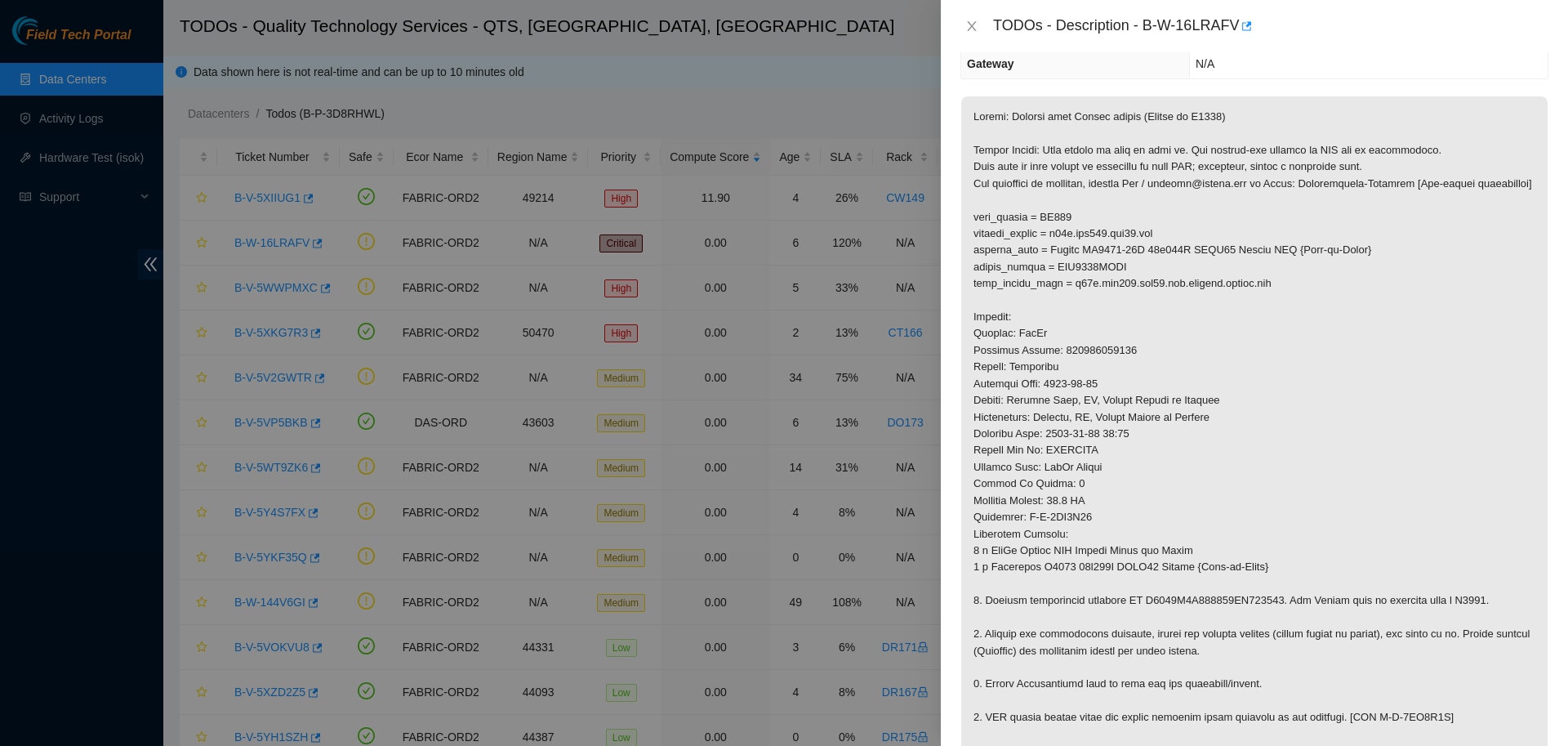
scroll to position [236, 0]
click at [965, 24] on icon "close" at bounding box center [972, 26] width 13 height 13
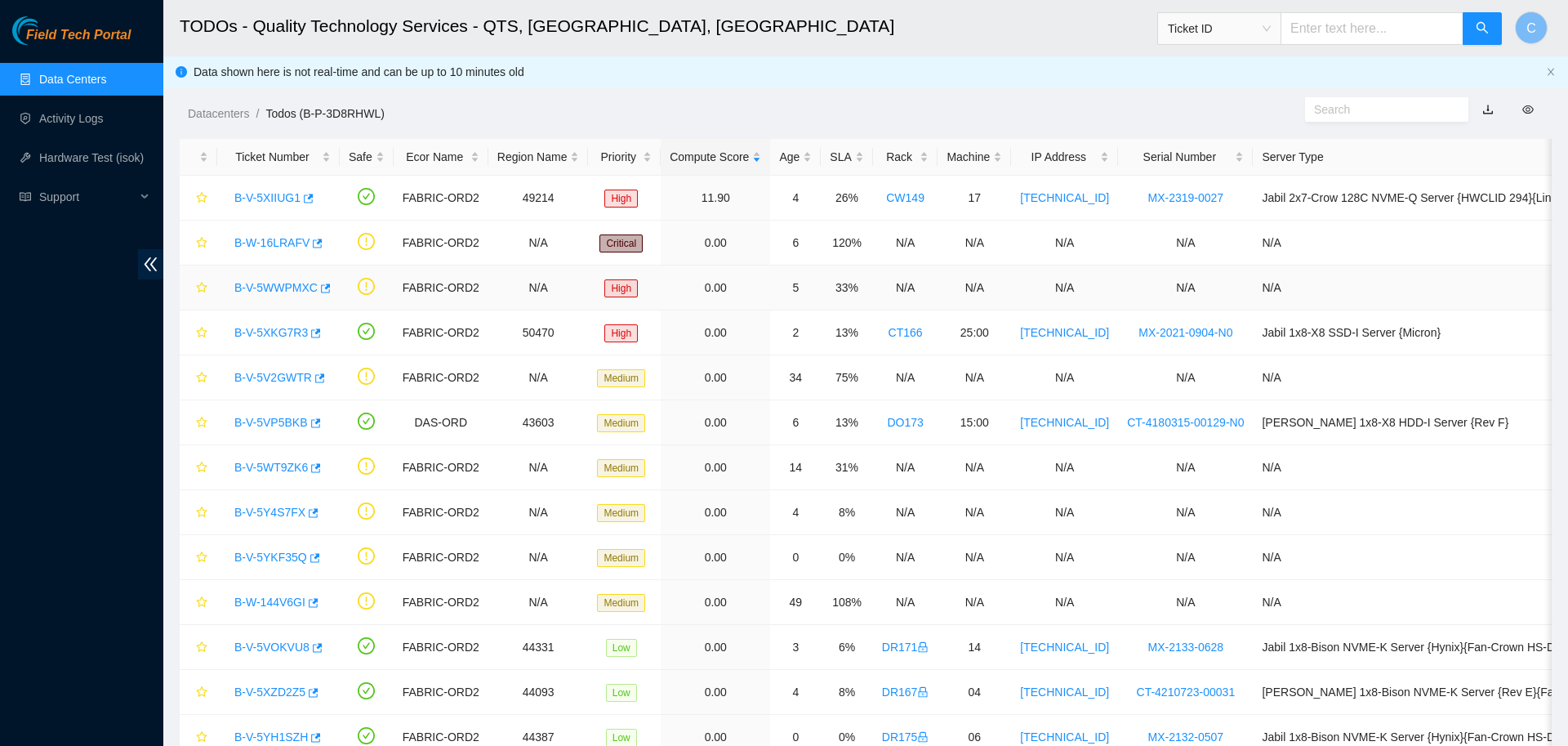
scroll to position [149, 0]
click at [261, 195] on link "B-V-5XIIUG1" at bounding box center [267, 197] width 66 height 13
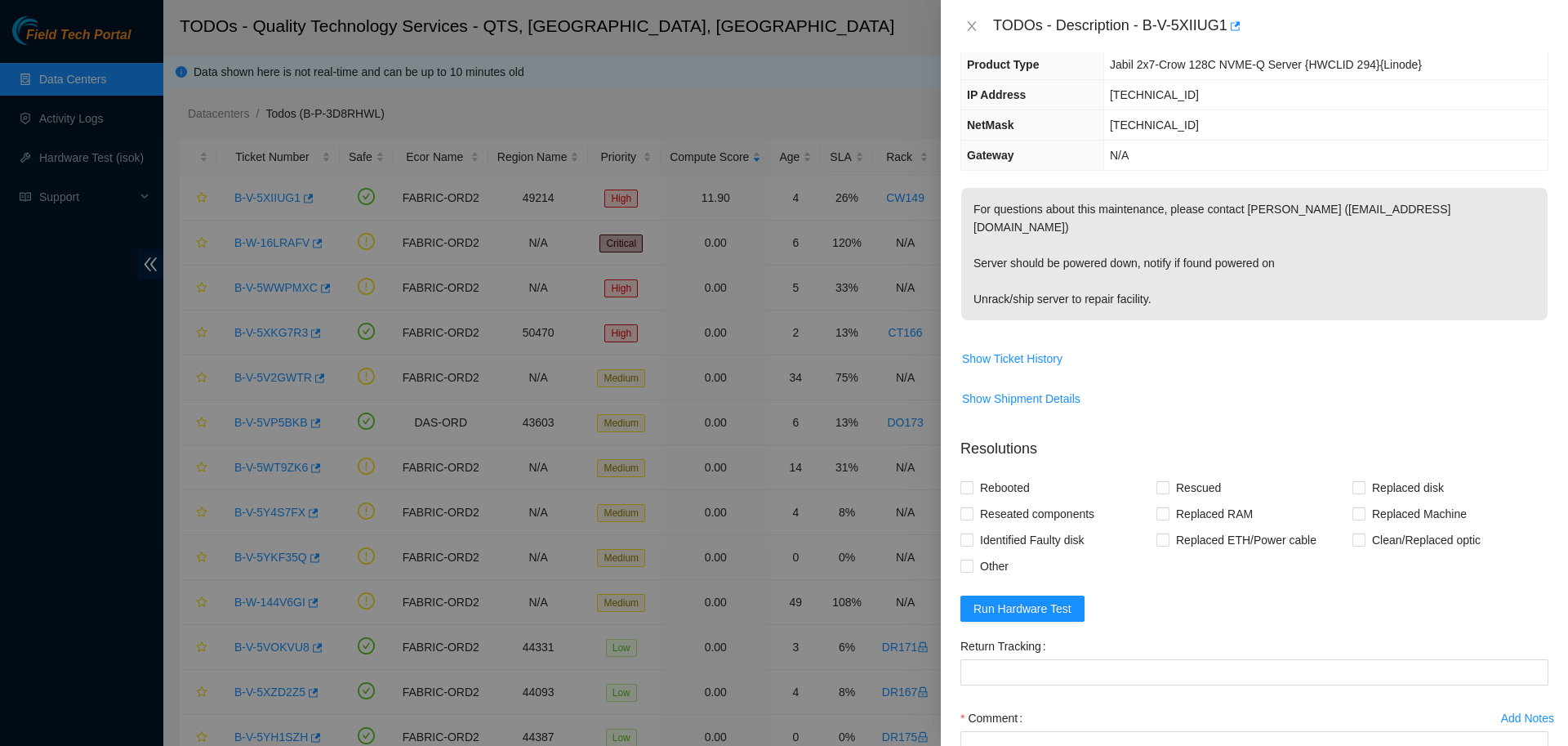
scroll to position [0, 0]
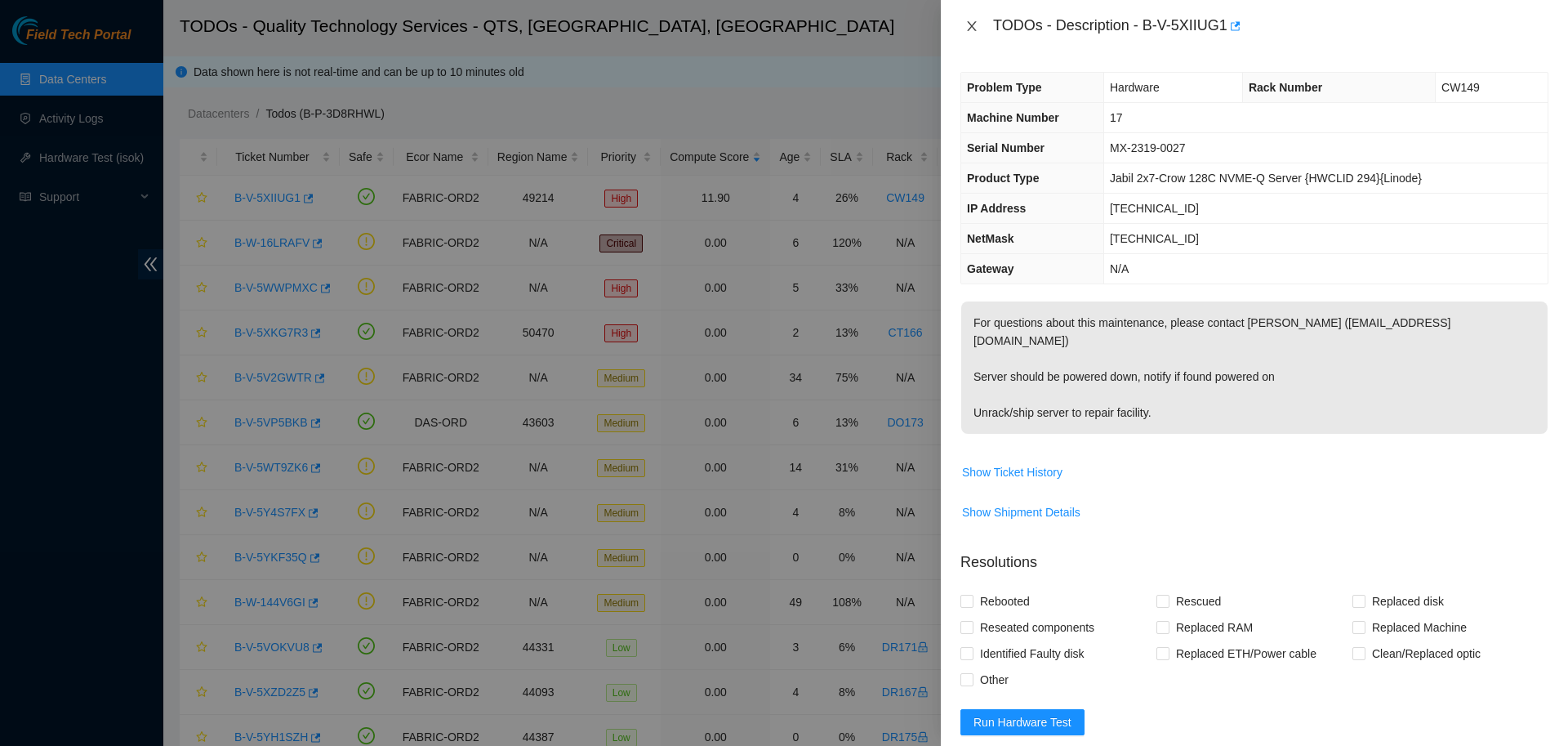
click at [968, 27] on icon "close" at bounding box center [972, 26] width 13 height 13
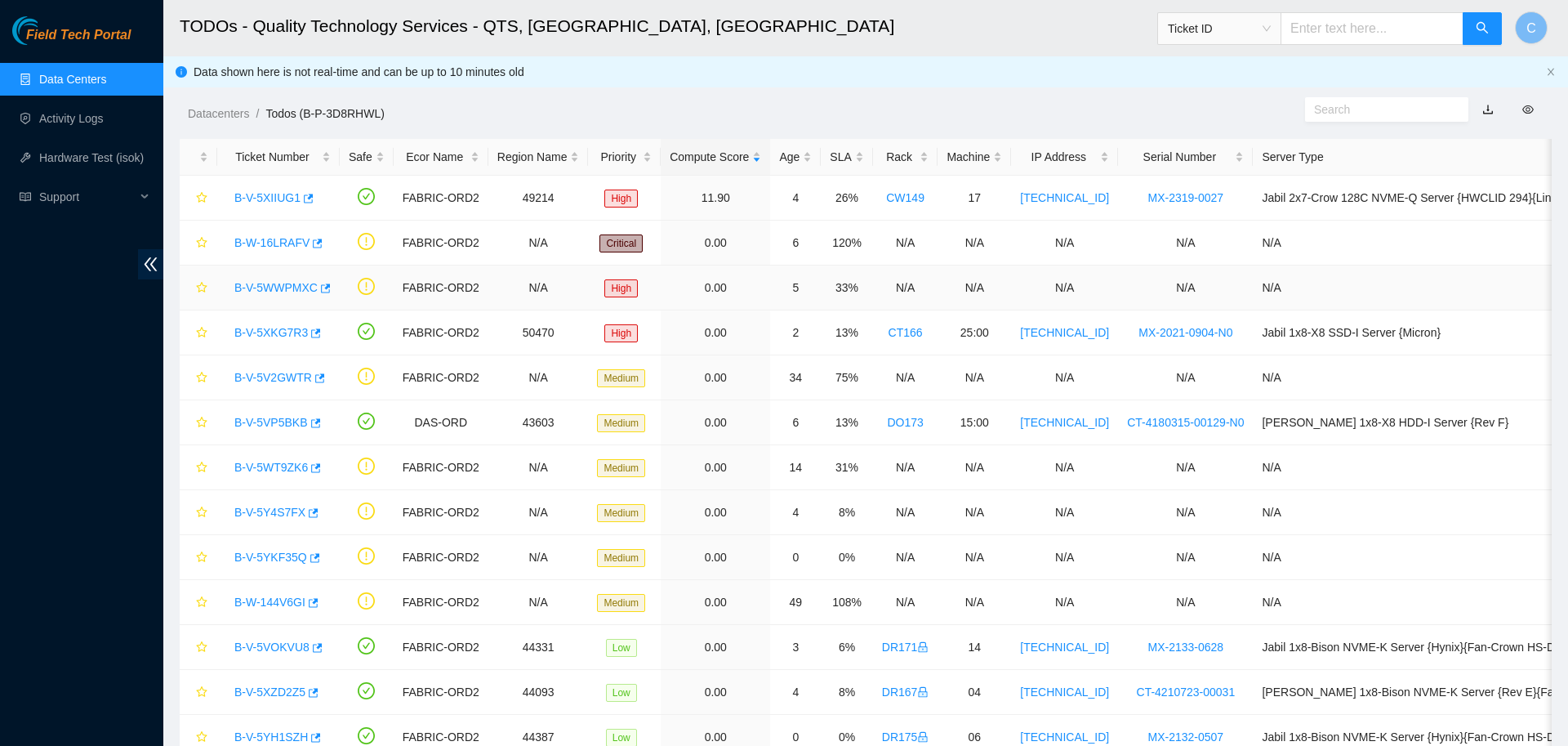
click at [273, 282] on link "B-V-5WWPMXC" at bounding box center [276, 288] width 83 height 13
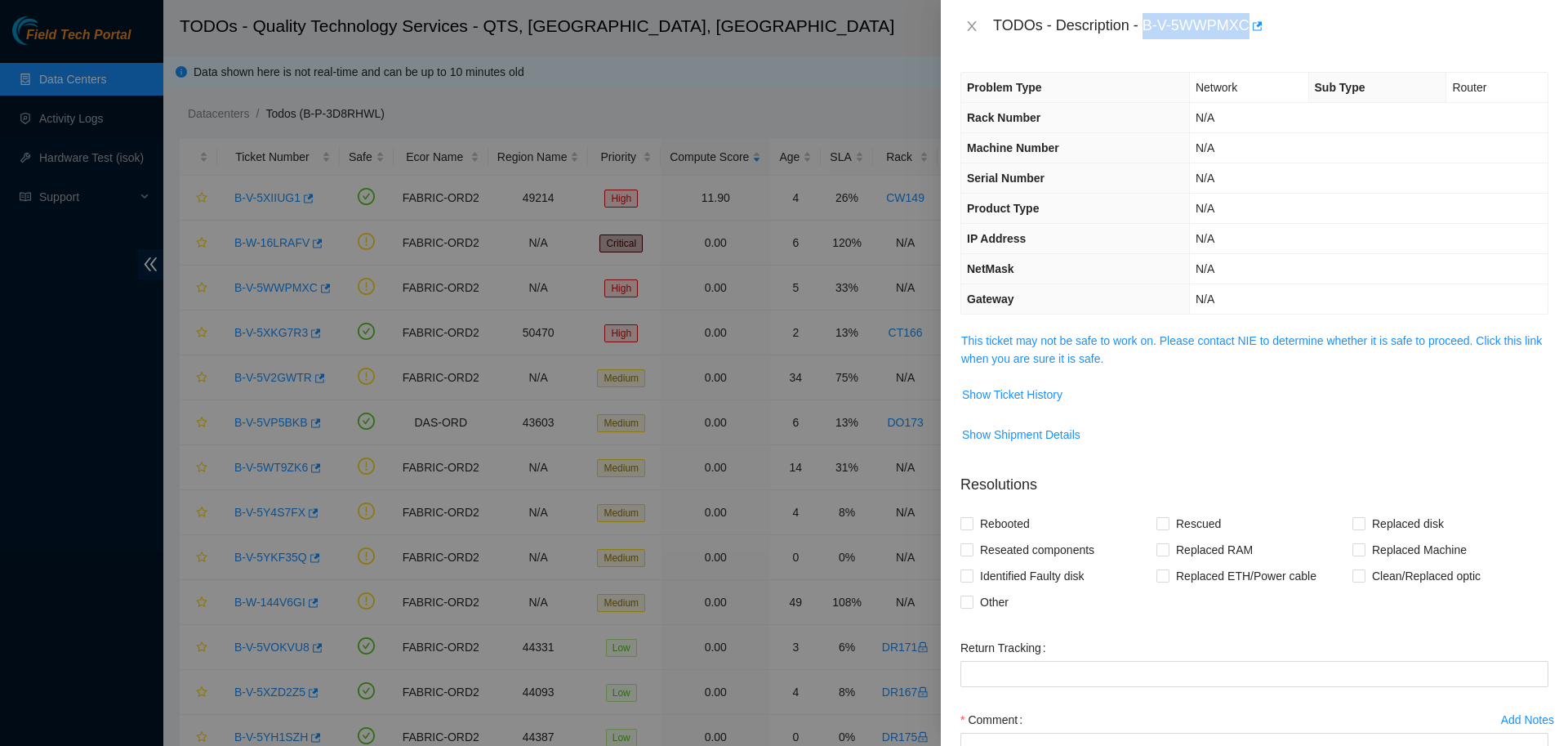
drag, startPoint x: 1136, startPoint y: 23, endPoint x: 1238, endPoint y: 34, distance: 102.6
click at [1238, 34] on div "TODOs - Description - B-V-5WWPMXC" at bounding box center [1271, 26] width 555 height 26
copy div "B-V-5WWPMXC"
click at [971, 24] on icon "close" at bounding box center [972, 26] width 9 height 10
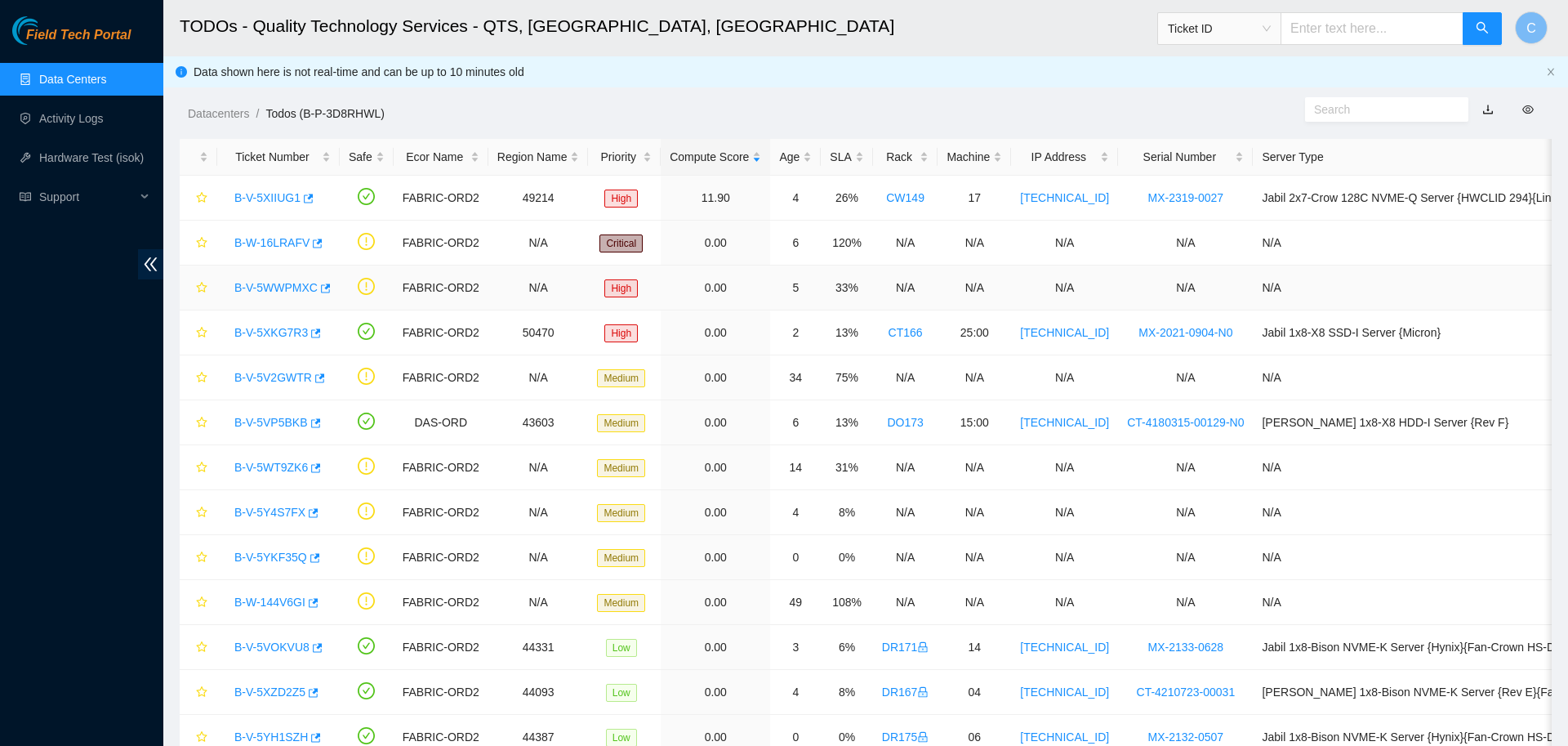
click at [284, 280] on div "B-V-5WWPMXC" at bounding box center [278, 287] width 105 height 26
click at [285, 286] on link "B-V-5WWPMXC" at bounding box center [276, 288] width 83 height 13
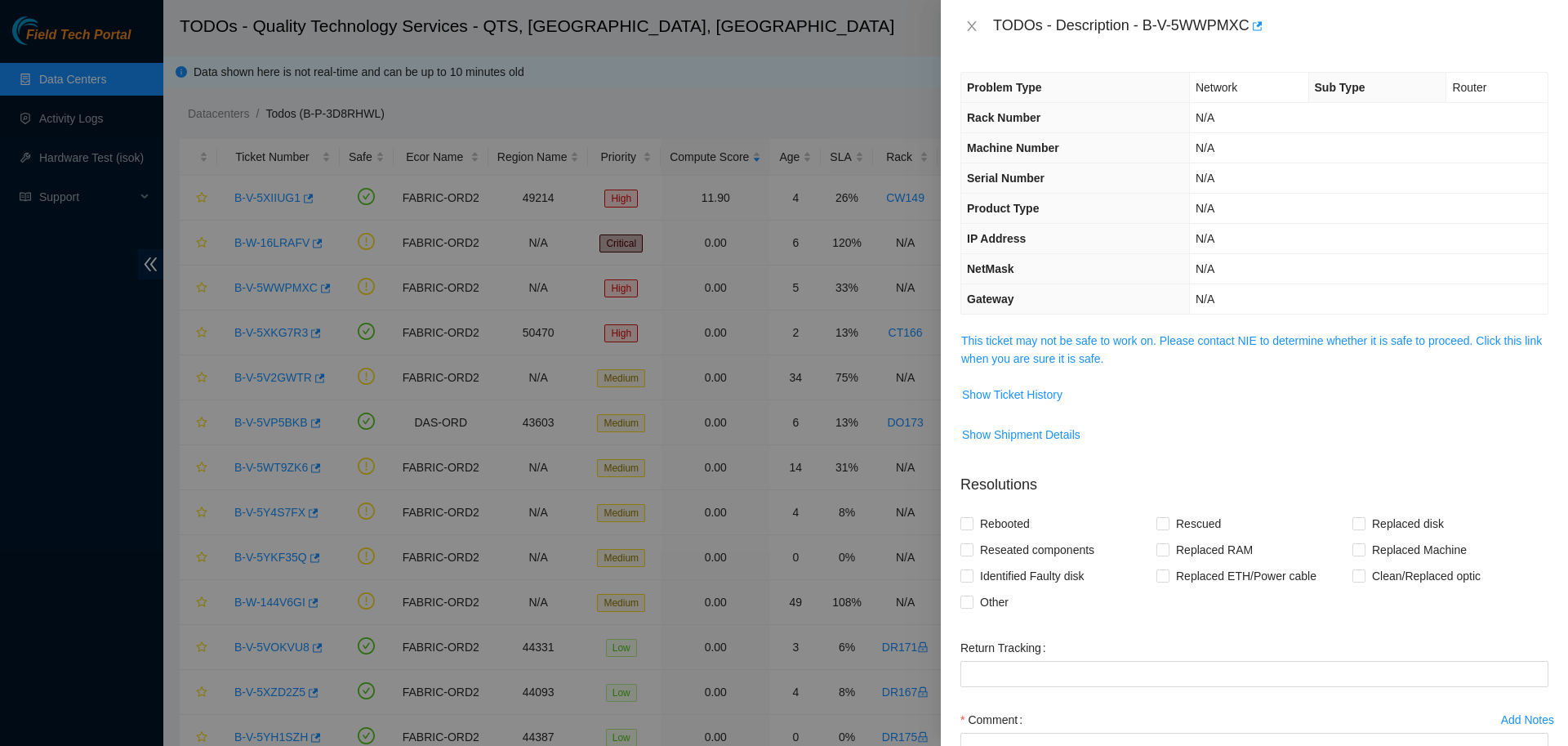
scroll to position [143, 0]
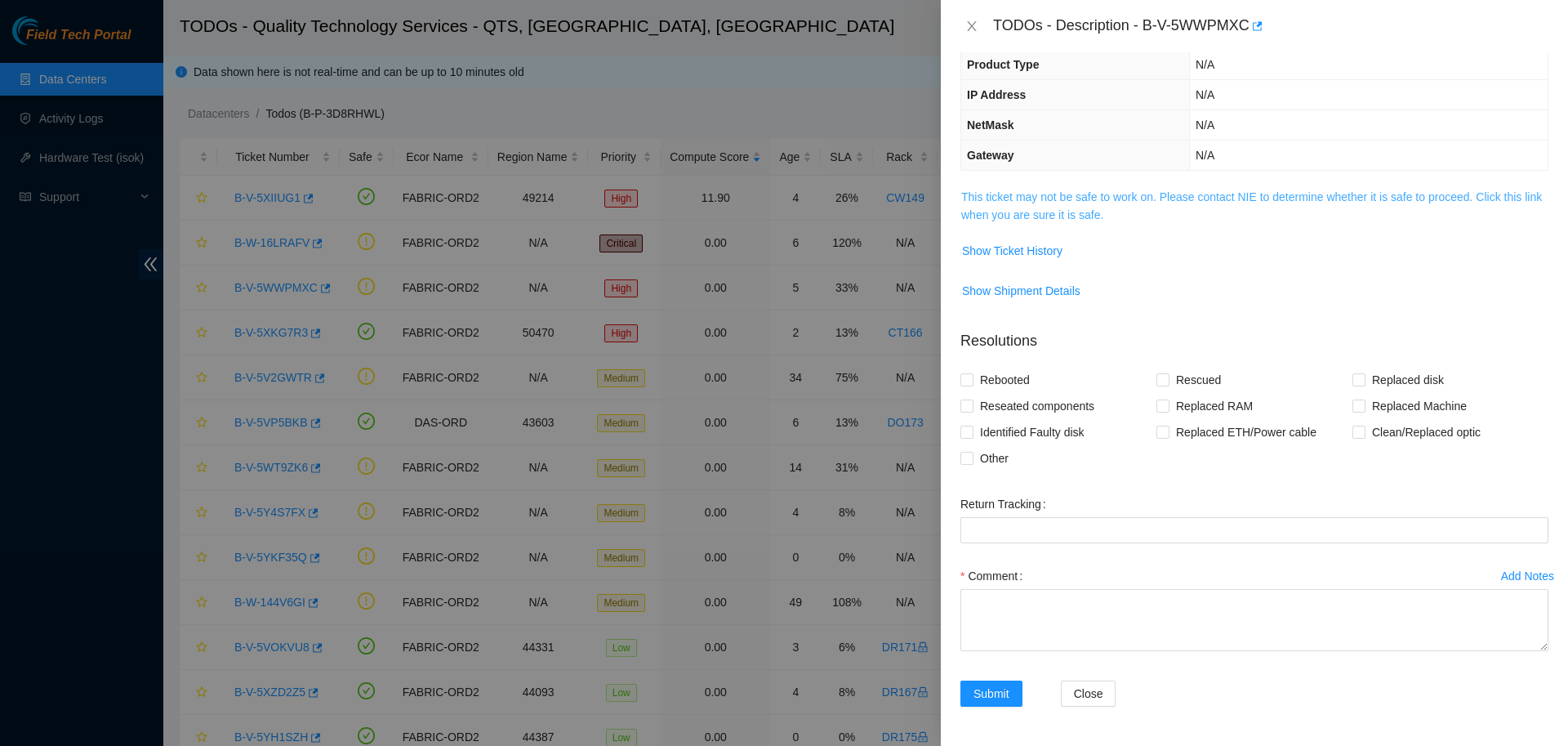
click at [1058, 200] on link "This ticket may not be safe to work on. Please contact NIE to determine whether…" at bounding box center [1251, 206] width 580 height 31
